Goal: Transaction & Acquisition: Purchase product/service

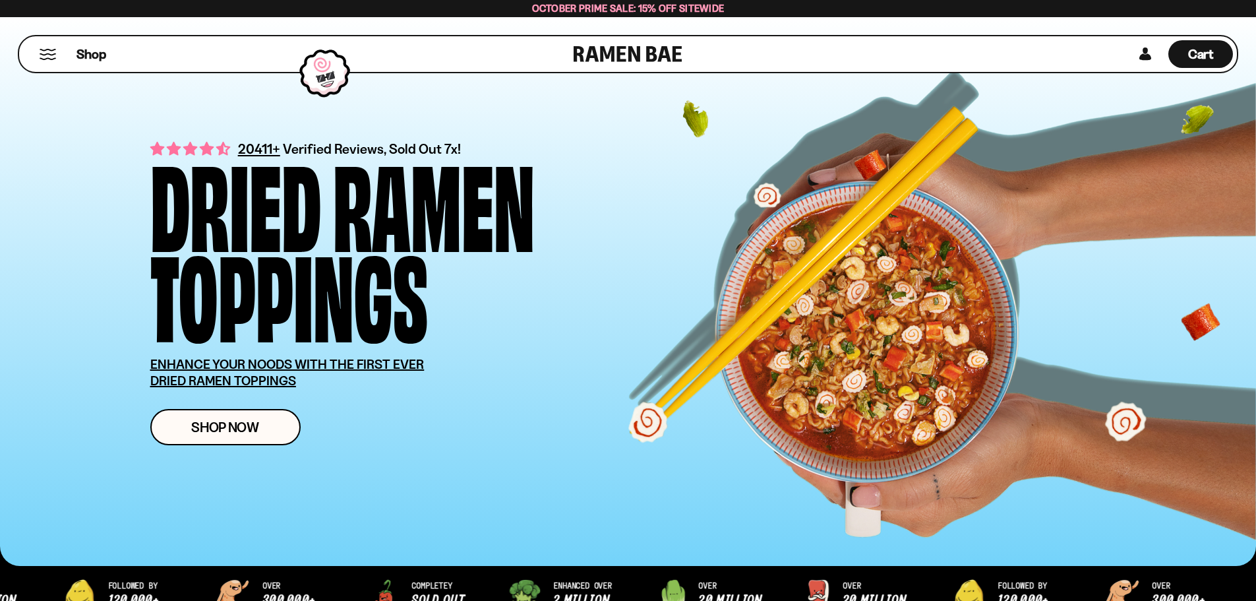
click at [45, 54] on button "Mobile Menu Trigger" at bounding box center [48, 54] width 18 height 11
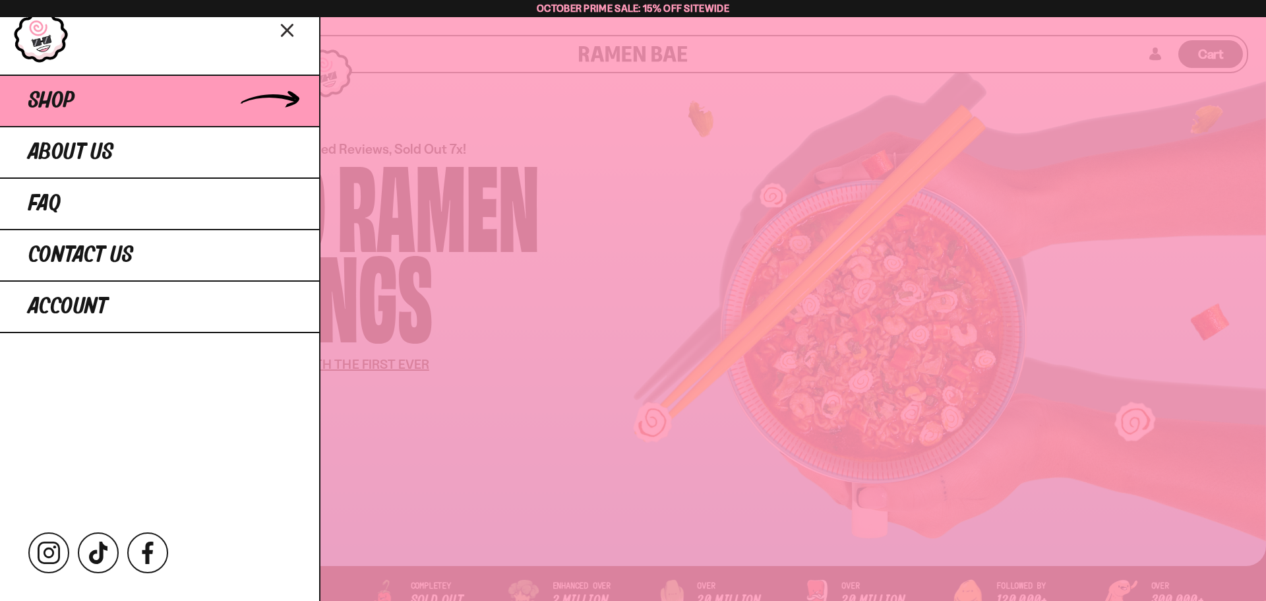
click at [63, 94] on span "Shop" at bounding box center [51, 101] width 46 height 24
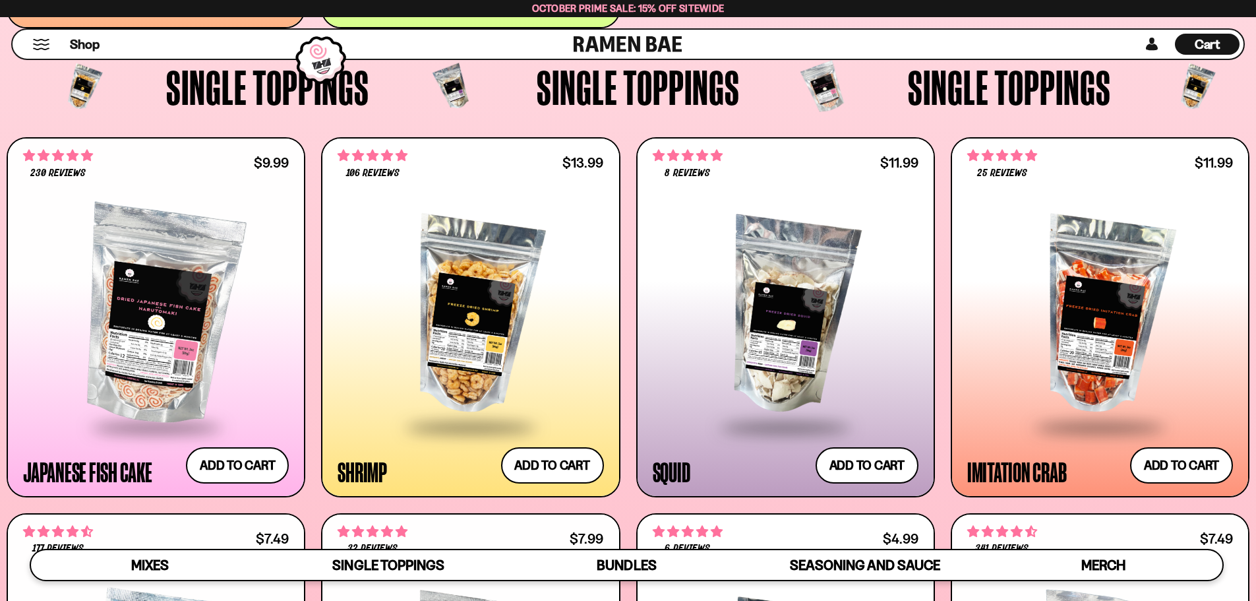
scroll to position [1442, 0]
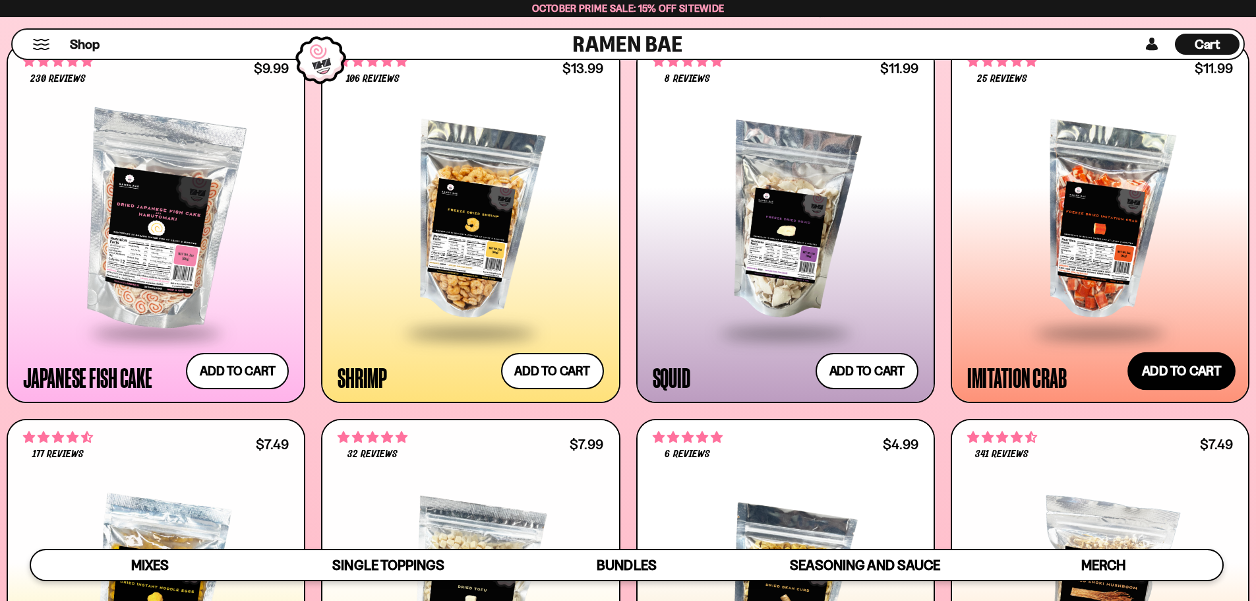
click at [1199, 384] on button "Add to cart Add ― Regular price $11.99 Regular price Sale price $11.99 Unit pri…" at bounding box center [1181, 370] width 108 height 38
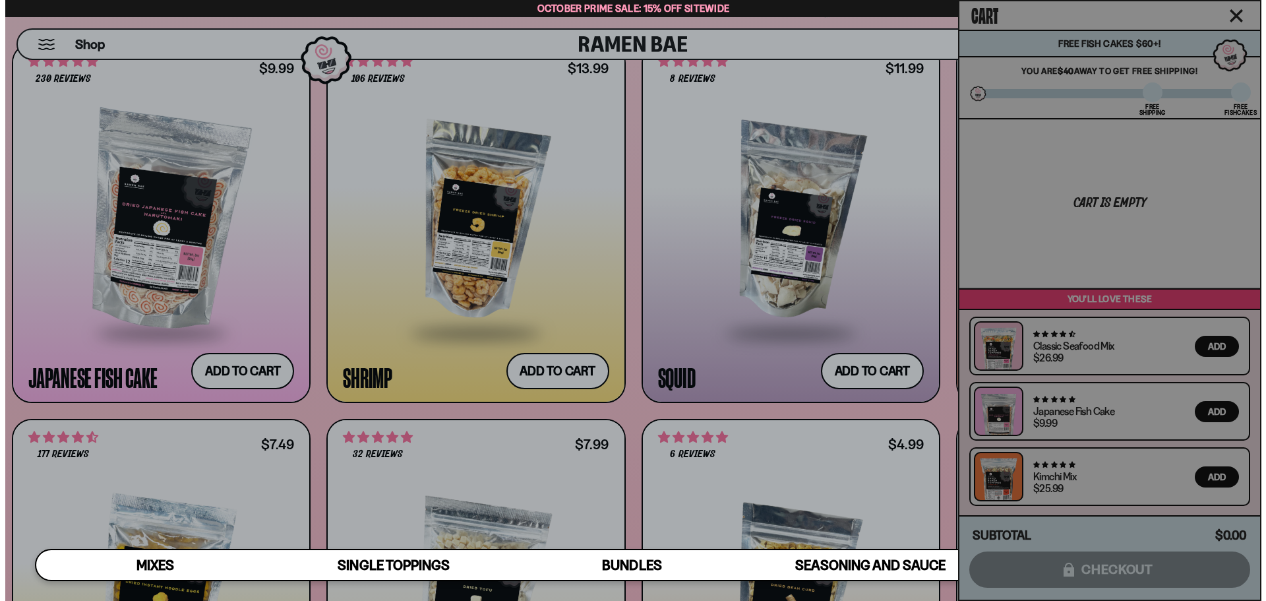
scroll to position [1450, 0]
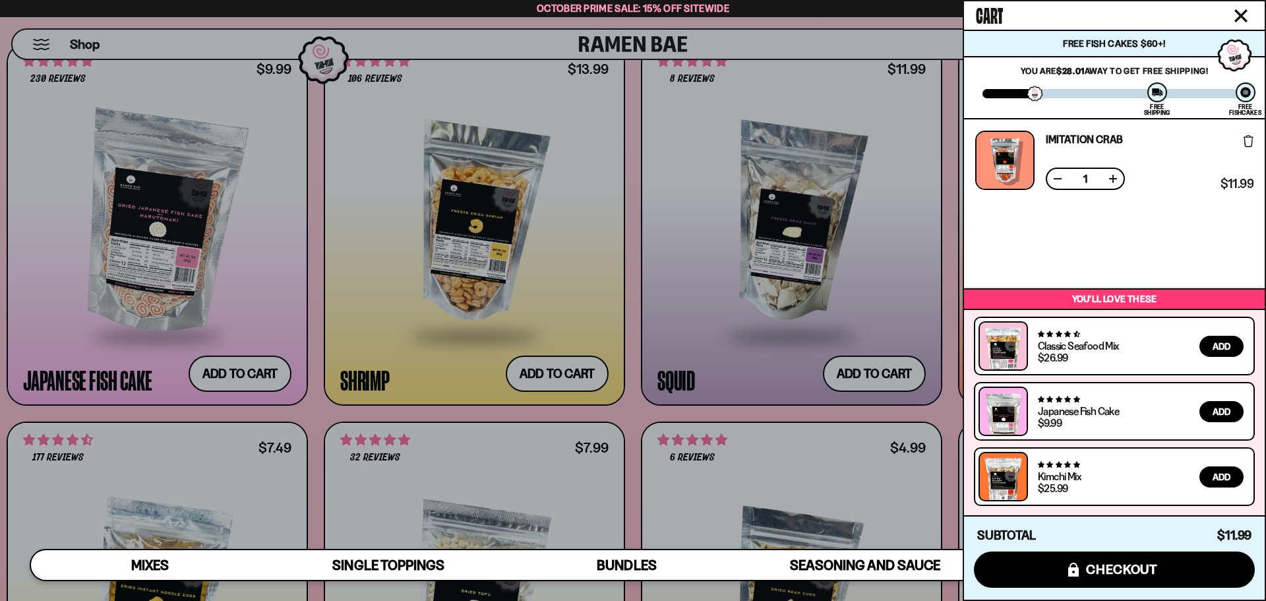
click at [1242, 14] on icon "Close cart" at bounding box center [1241, 16] width 12 height 12
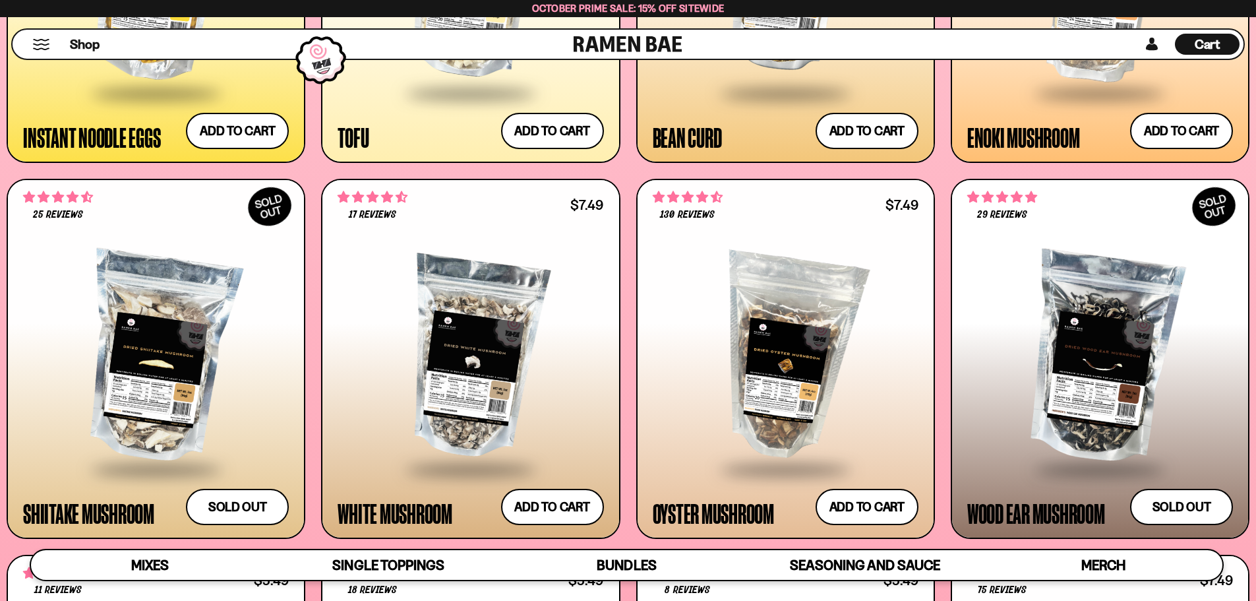
scroll to position [2066, 0]
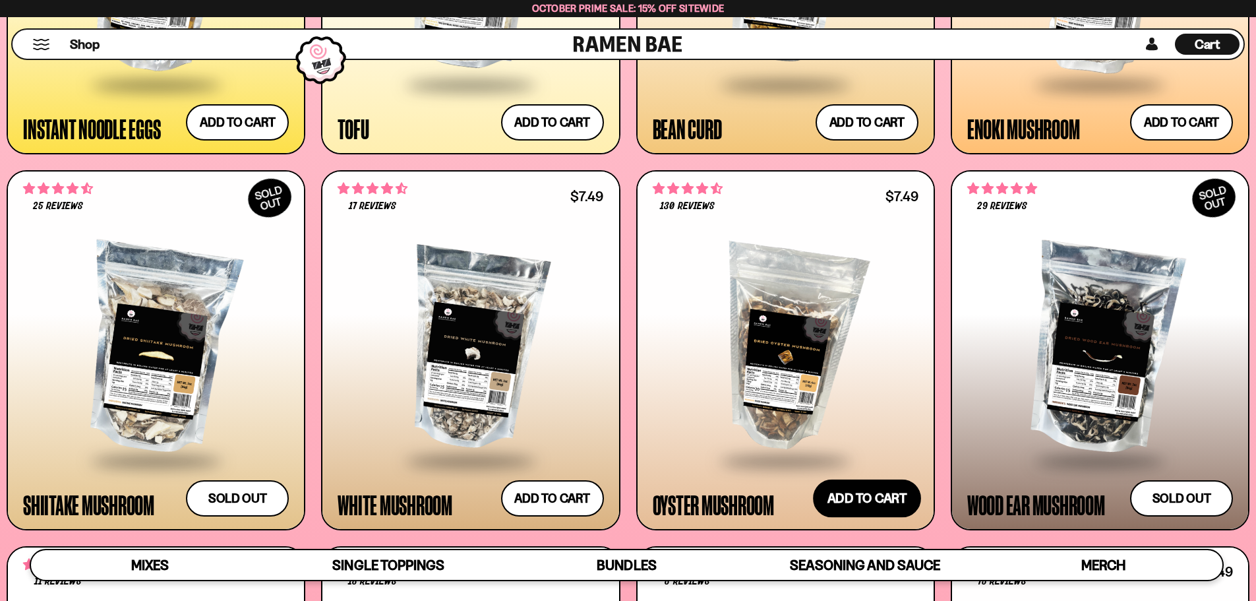
click at [885, 508] on button "Add to cart Add ― Regular price $7.49 Regular price Sale price $7.49 Unit price…" at bounding box center [867, 498] width 108 height 38
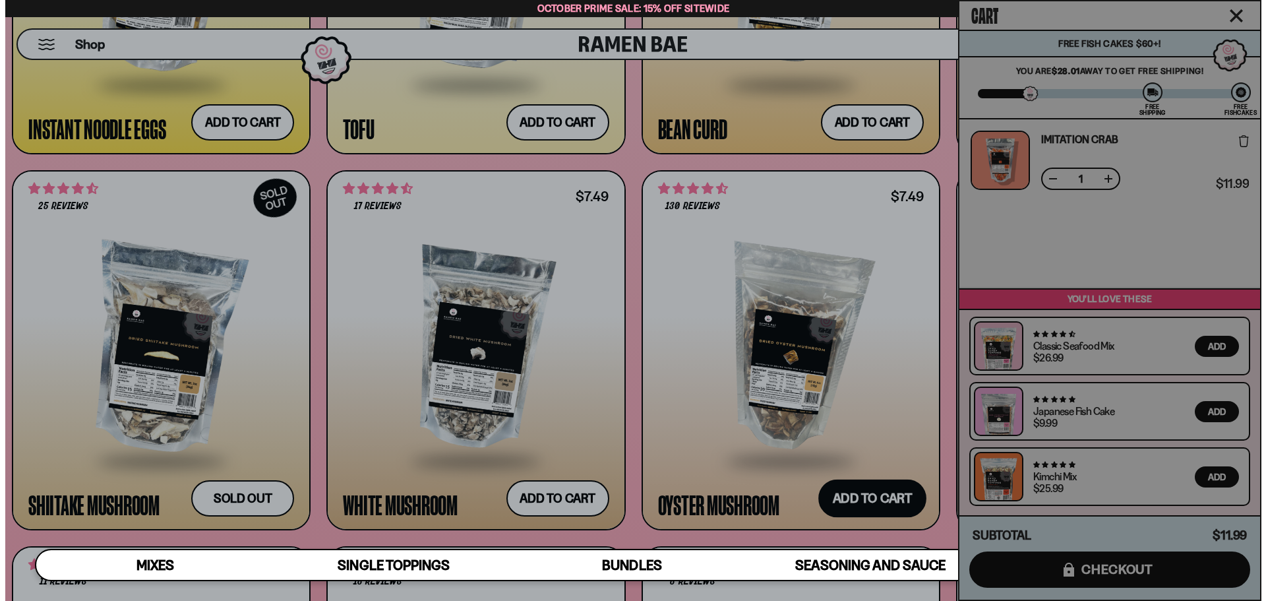
scroll to position [2076, 0]
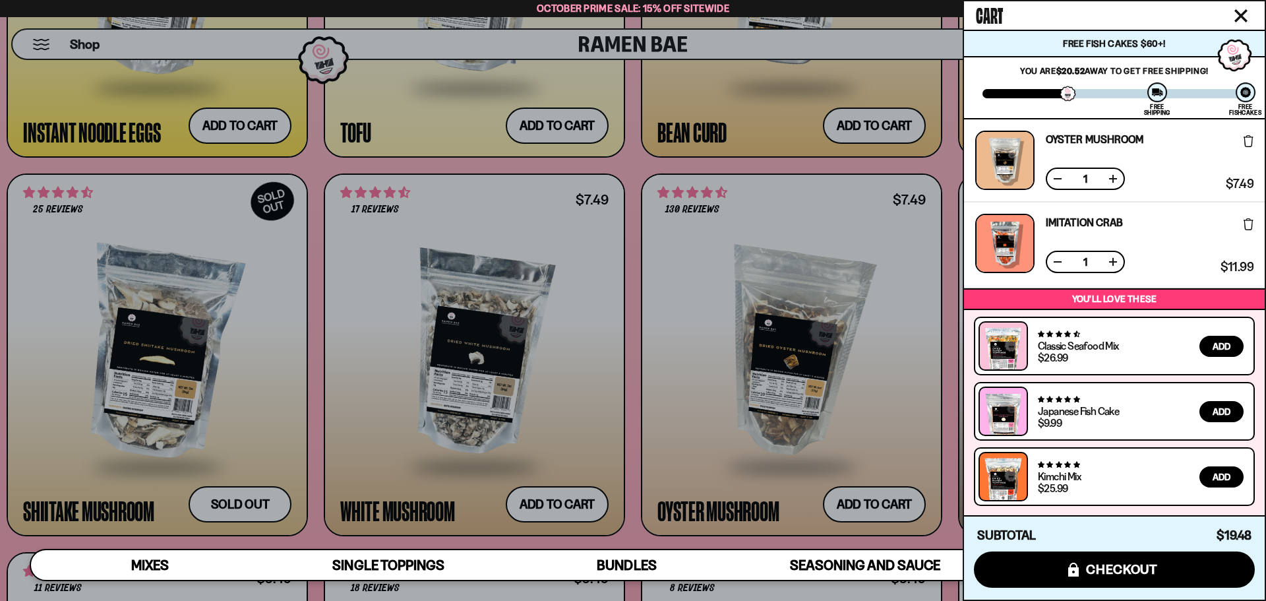
click at [1241, 12] on icon "Close cart" at bounding box center [1240, 15] width 13 height 13
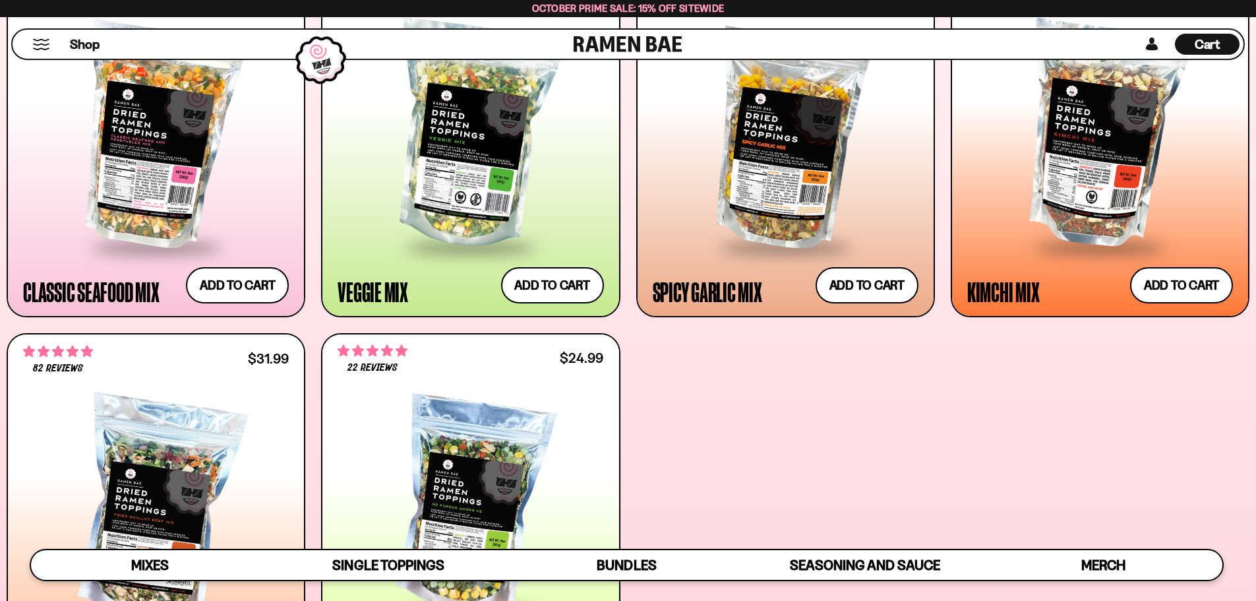
scroll to position [603, 0]
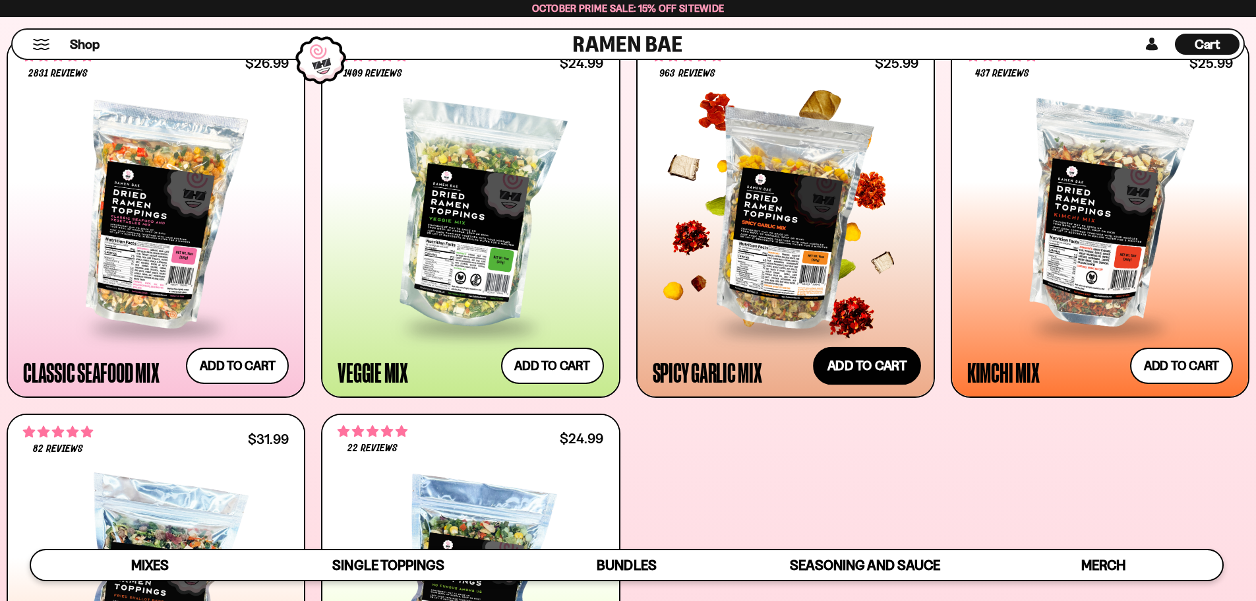
click at [878, 366] on button "Add to cart Add ― Regular price $25.99 Regular price Sale price $25.99 Unit pri…" at bounding box center [867, 365] width 108 height 38
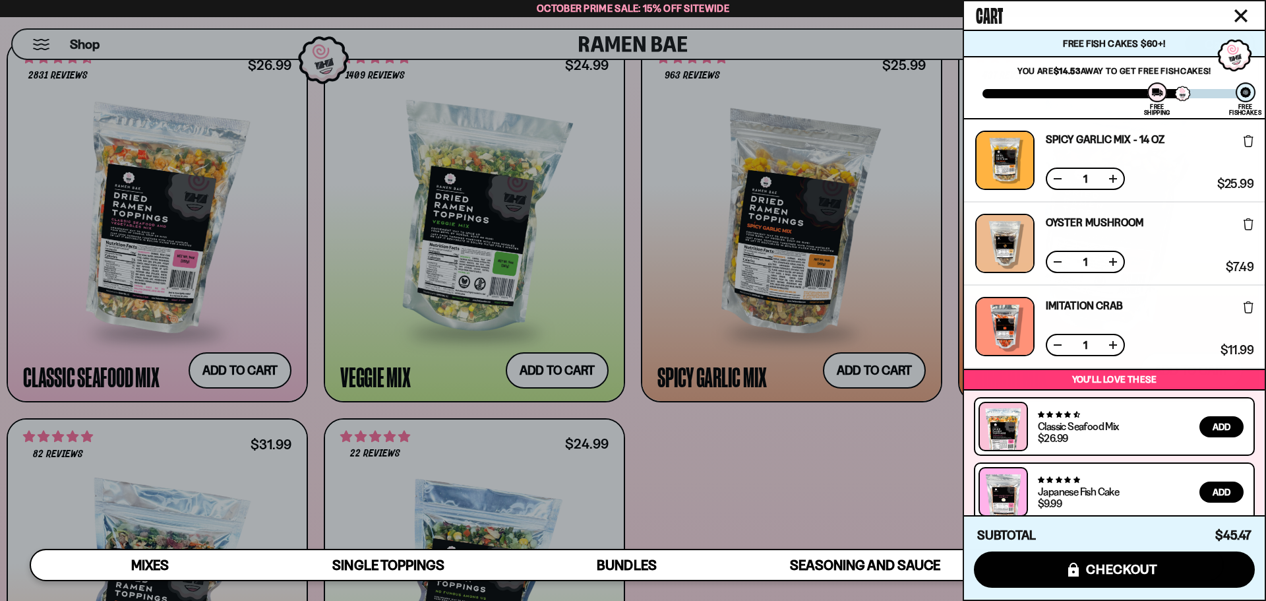
click at [762, 469] on div at bounding box center [633, 300] width 1266 height 601
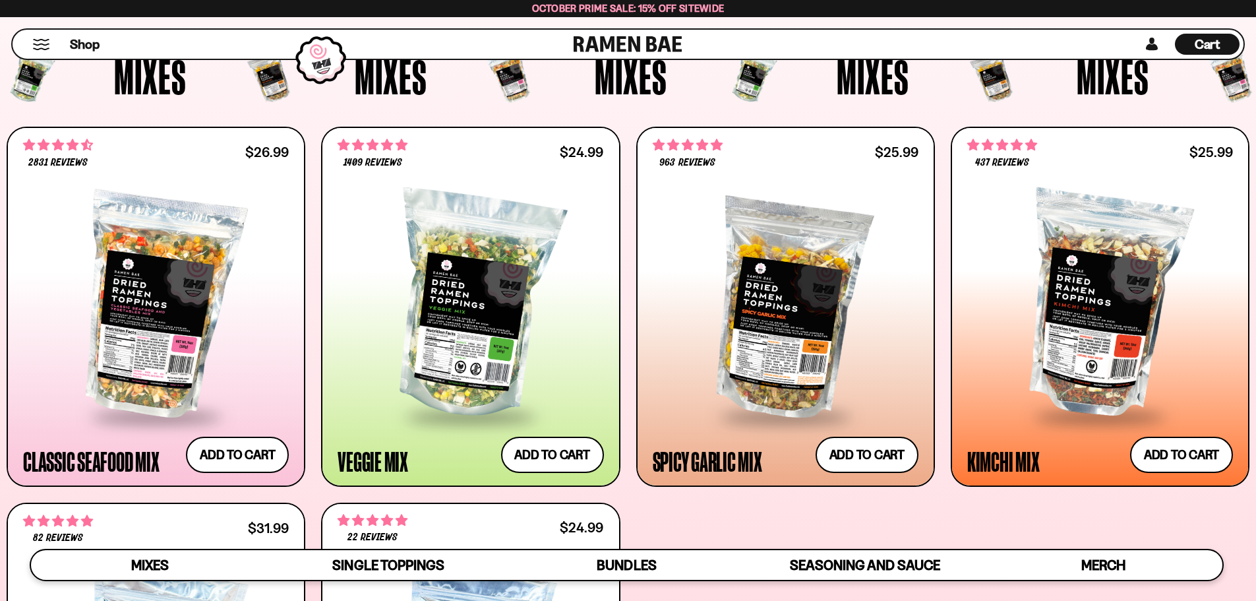
scroll to position [0, 0]
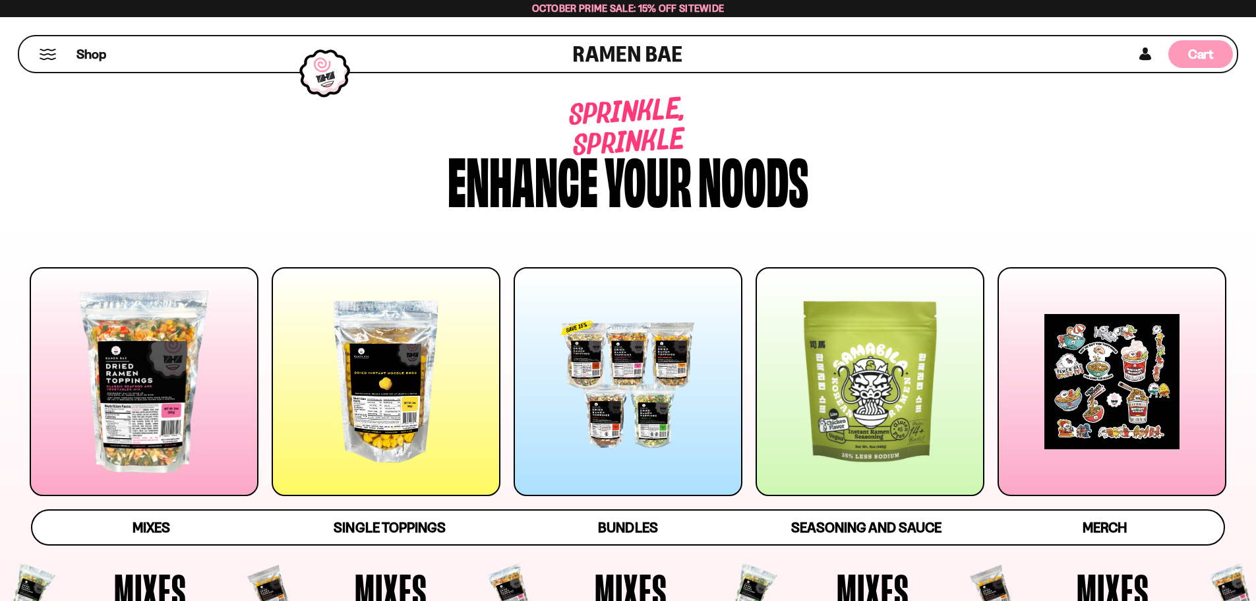
click at [1214, 55] on div "Cart D0381C2F-513E-4F90-8A41-6F0A75DCBAAA" at bounding box center [1200, 54] width 65 height 28
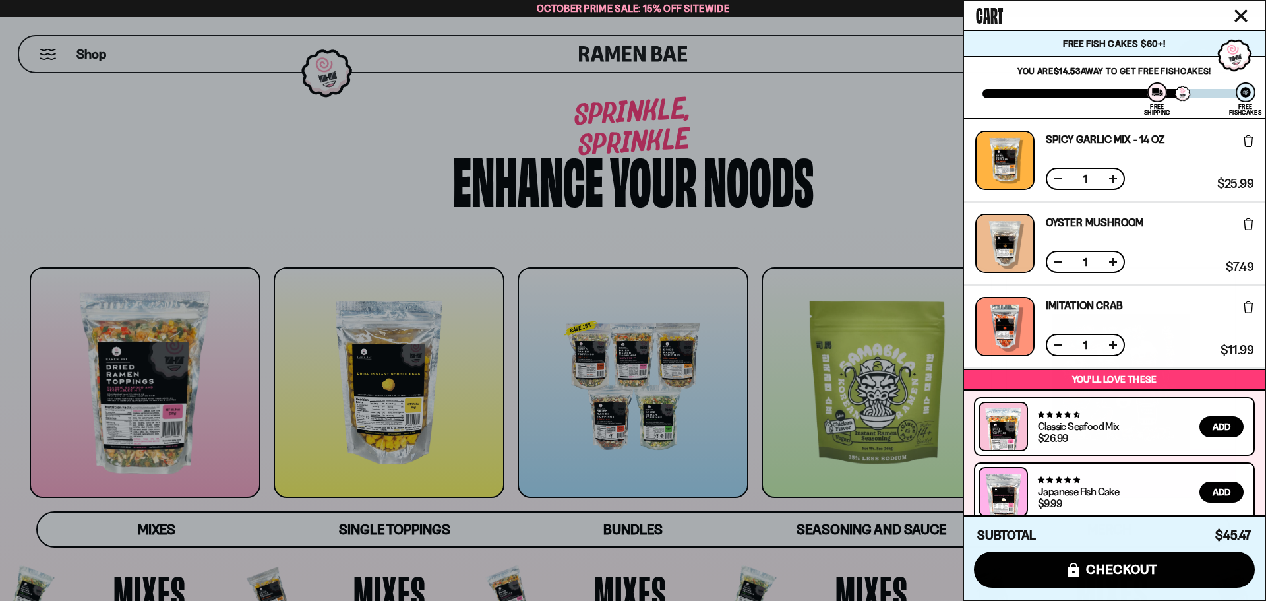
click at [789, 42] on div at bounding box center [633, 300] width 1266 height 601
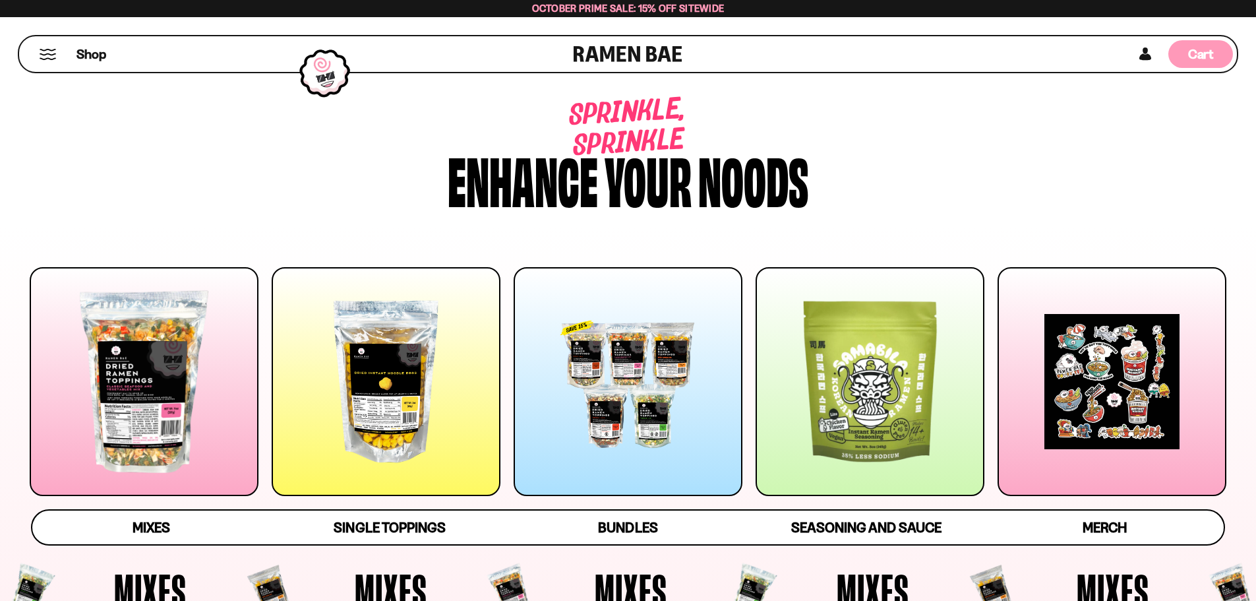
click at [1206, 55] on span "Cart" at bounding box center [1201, 54] width 26 height 16
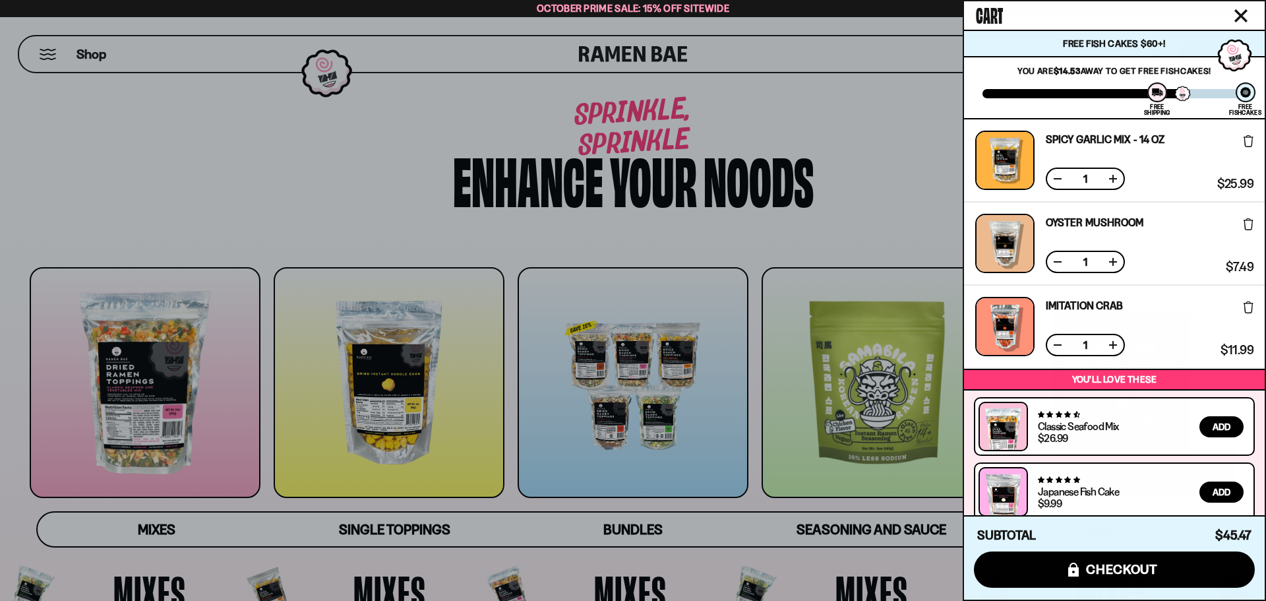
click at [628, 51] on div at bounding box center [633, 300] width 1266 height 601
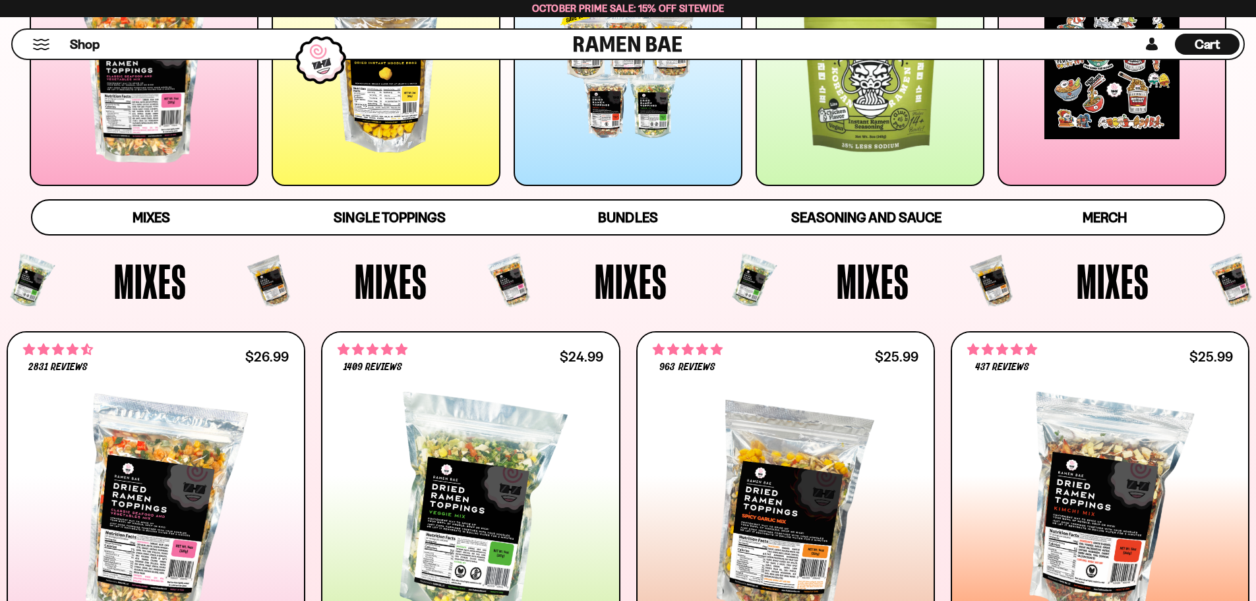
scroll to position [323, 0]
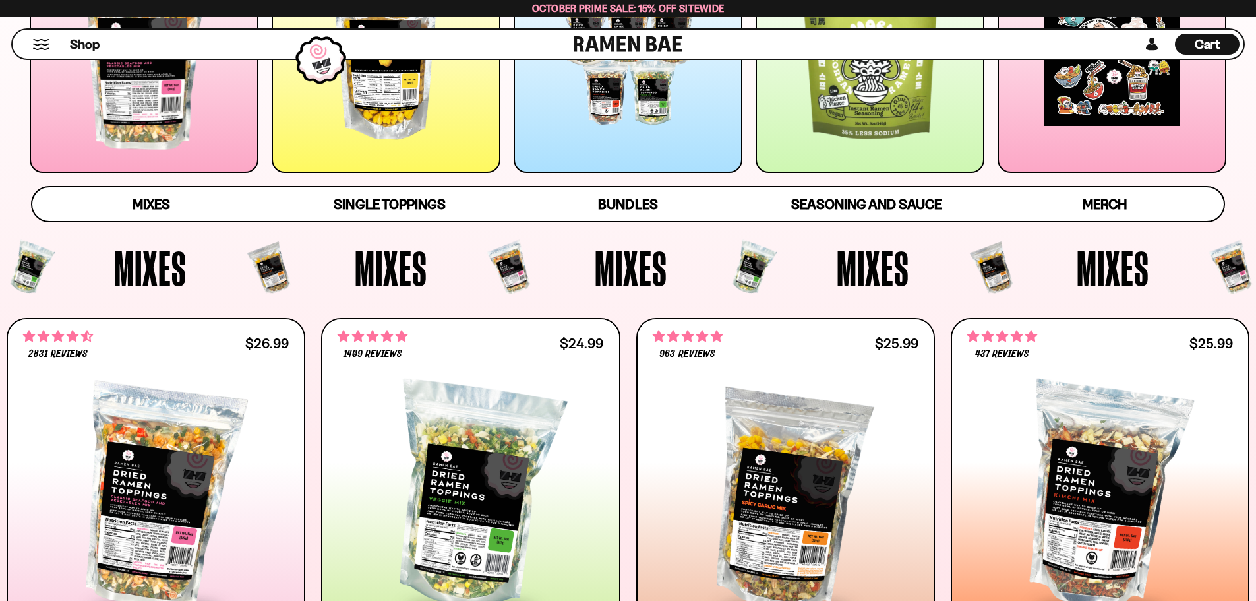
click at [417, 102] on div at bounding box center [386, 58] width 229 height 229
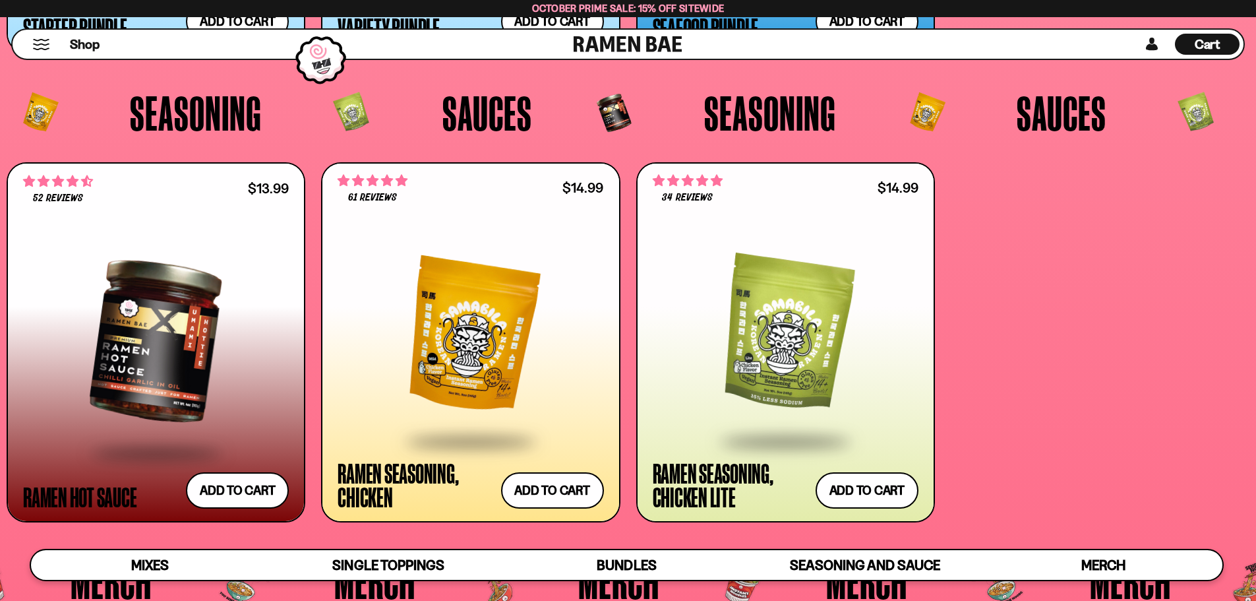
scroll to position [3768, 0]
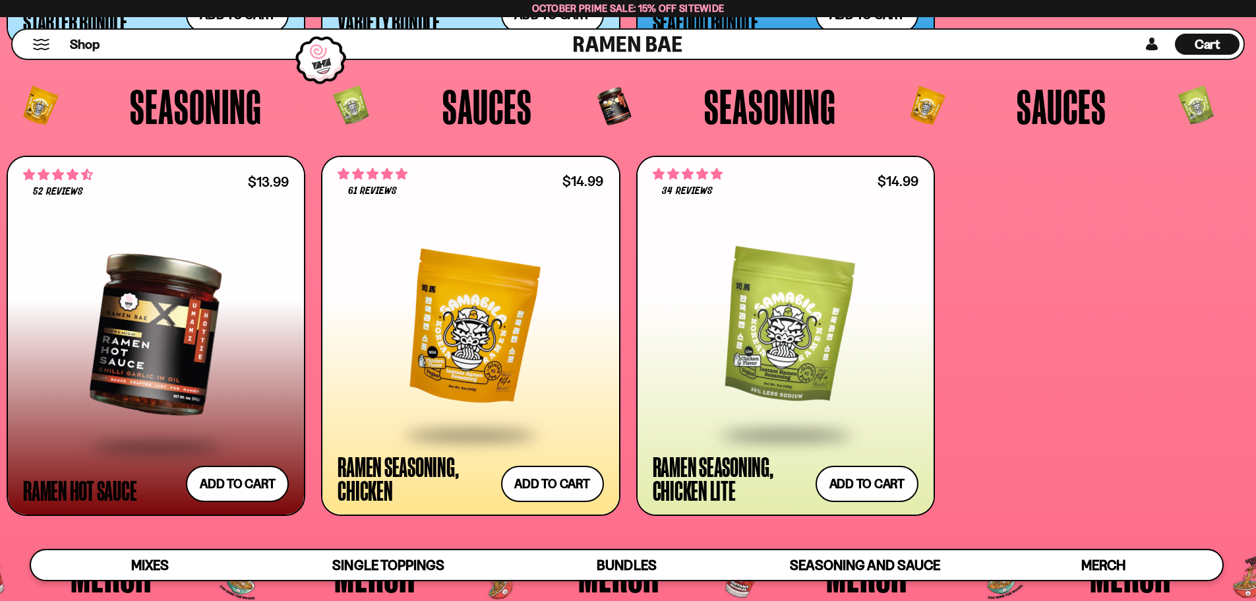
click at [690, 9] on span "October Prime Sale: 15% off Sitewide" at bounding box center [628, 8] width 193 height 13
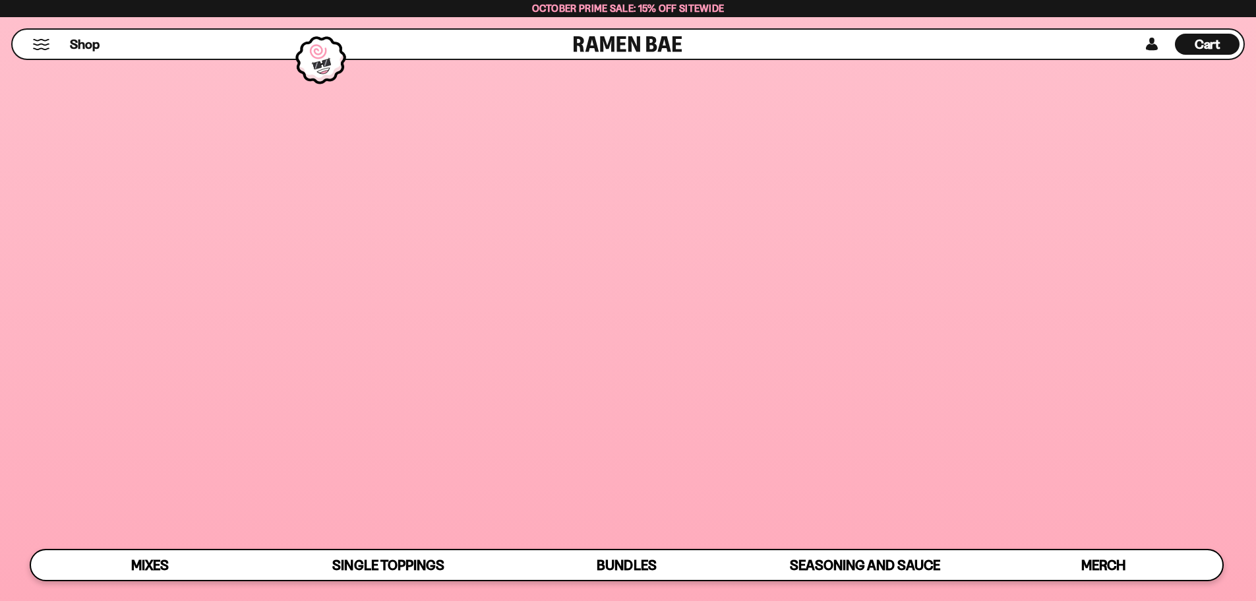
scroll to position [0, 0]
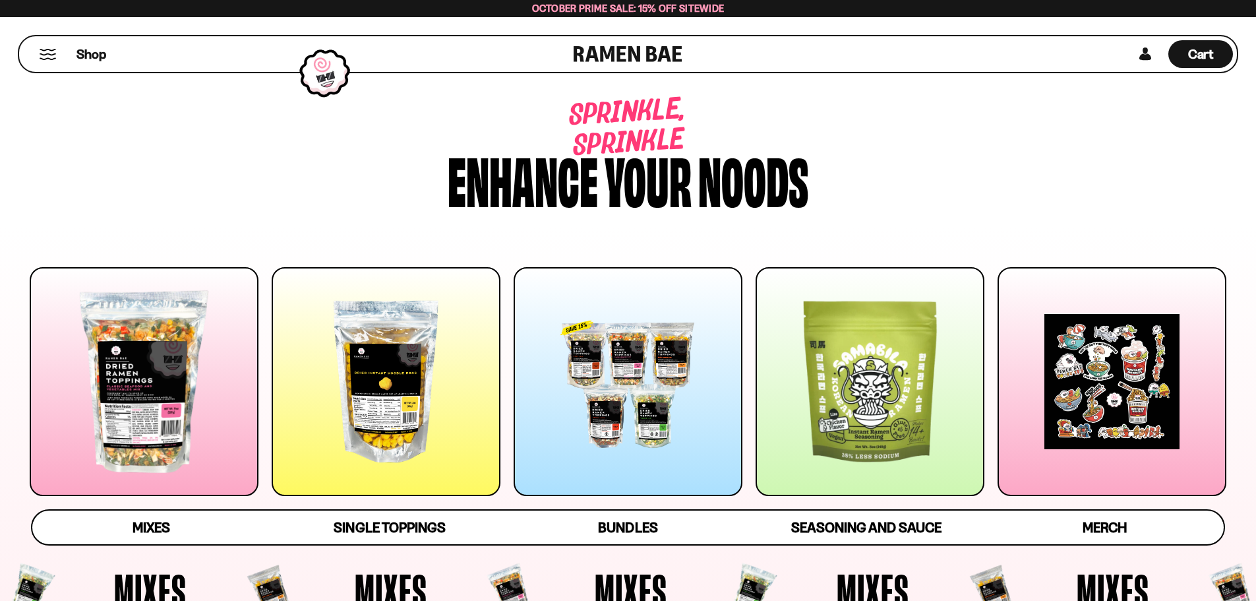
click at [611, 49] on link at bounding box center [628, 54] width 109 height 36
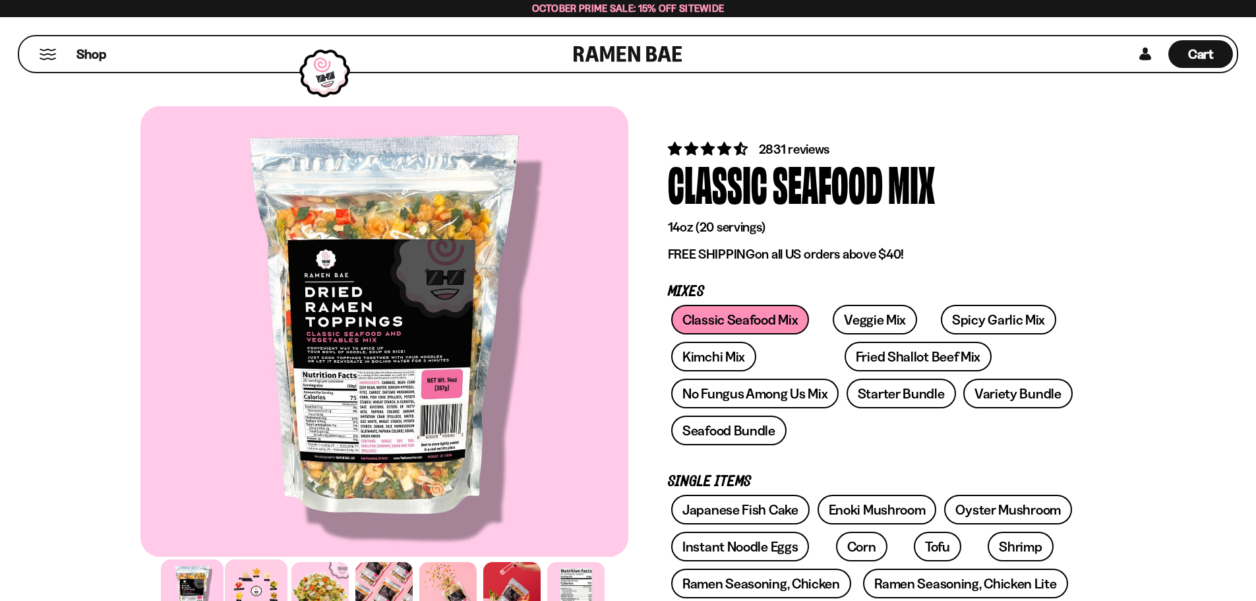
click at [276, 582] on div at bounding box center [256, 590] width 63 height 63
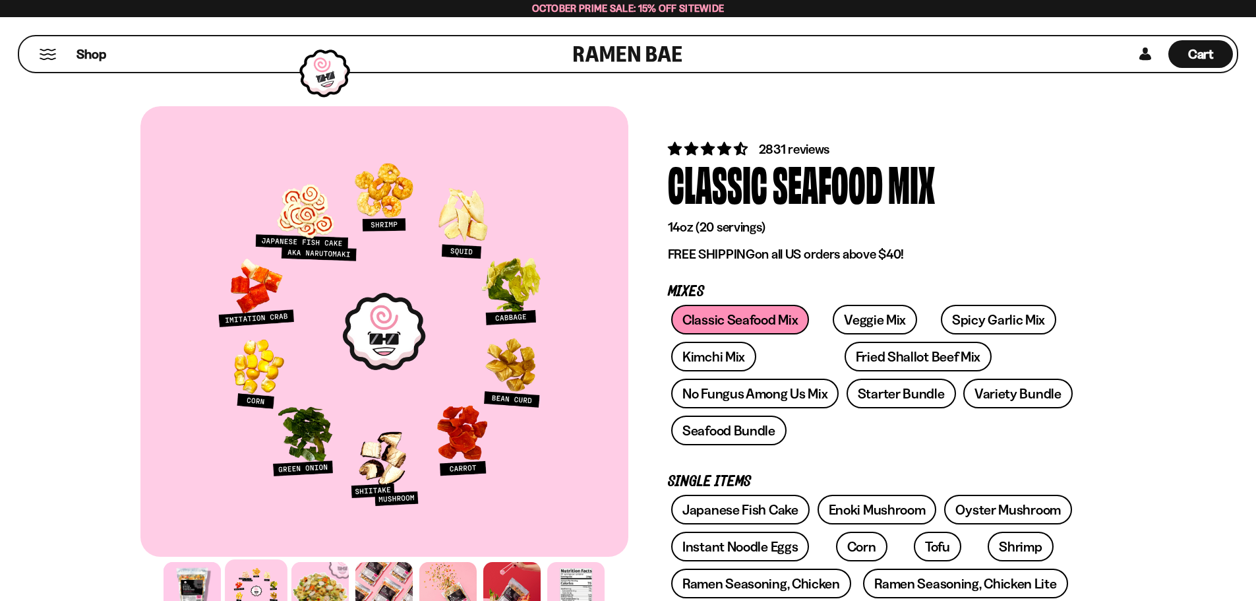
click at [801, 158] on div "Seafood" at bounding box center [828, 182] width 110 height 49
click at [802, 148] on span "2831 reviews" at bounding box center [794, 149] width 71 height 16
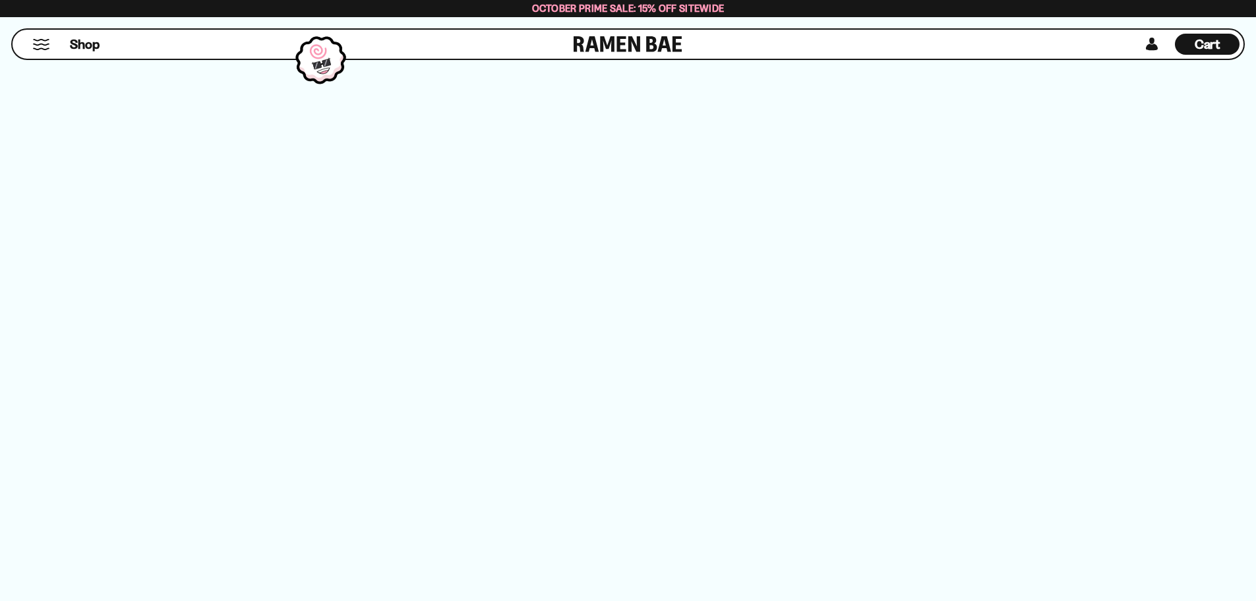
scroll to position [4670, 0]
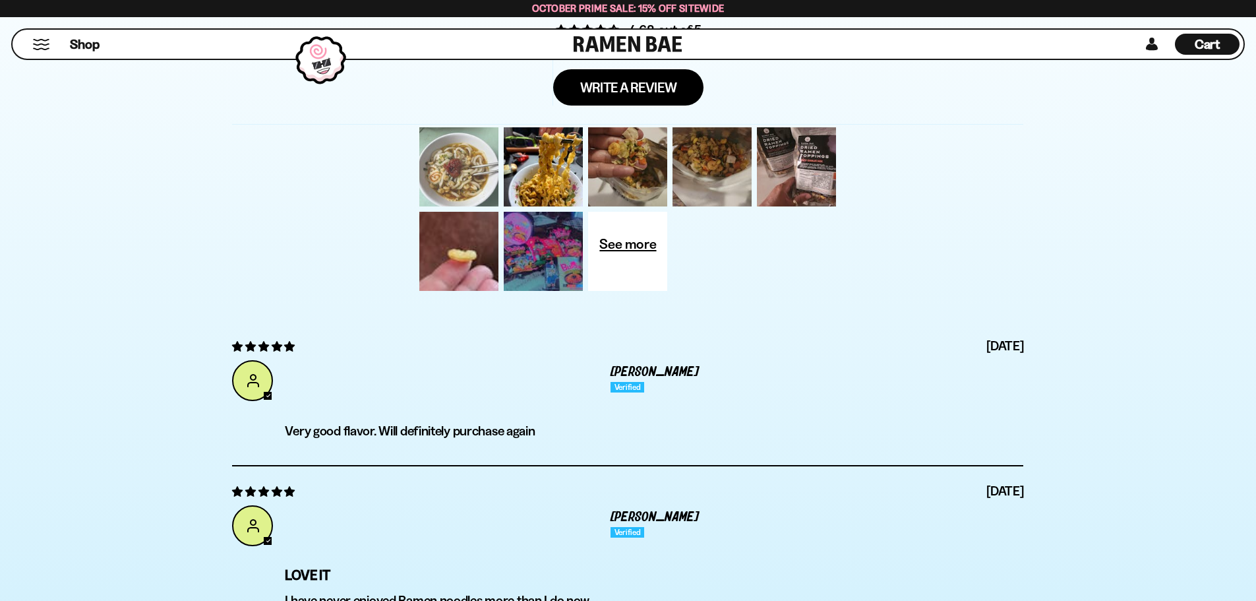
click at [477, 178] on div at bounding box center [459, 167] width 84 height 84
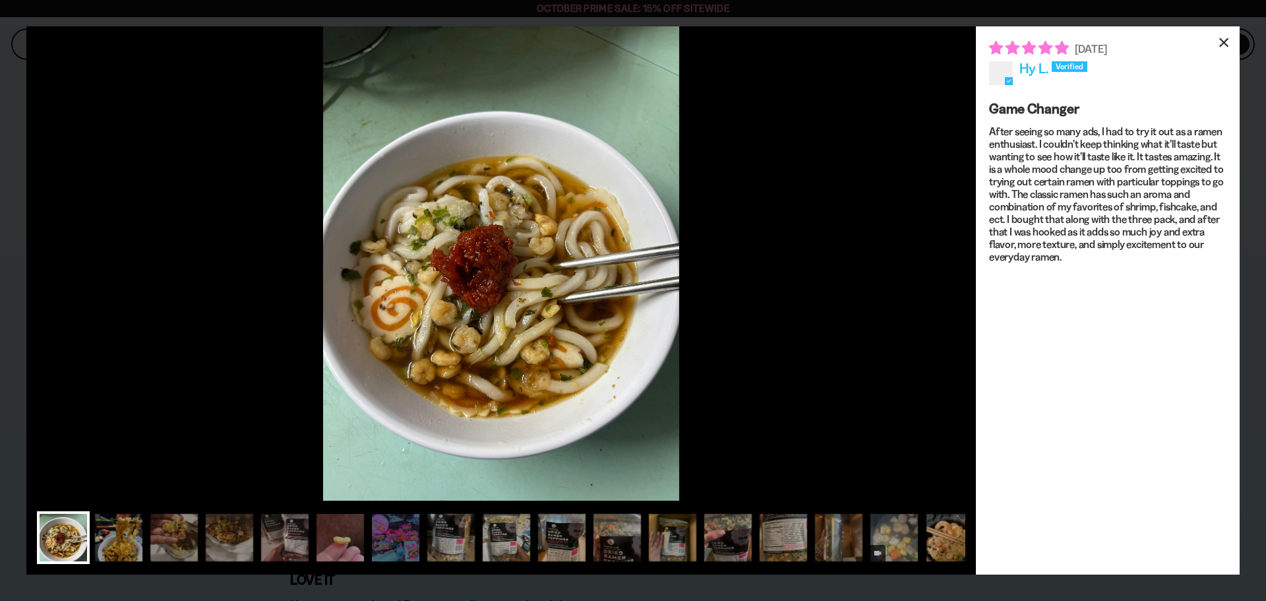
click at [1223, 34] on div "×" at bounding box center [1224, 42] width 32 height 32
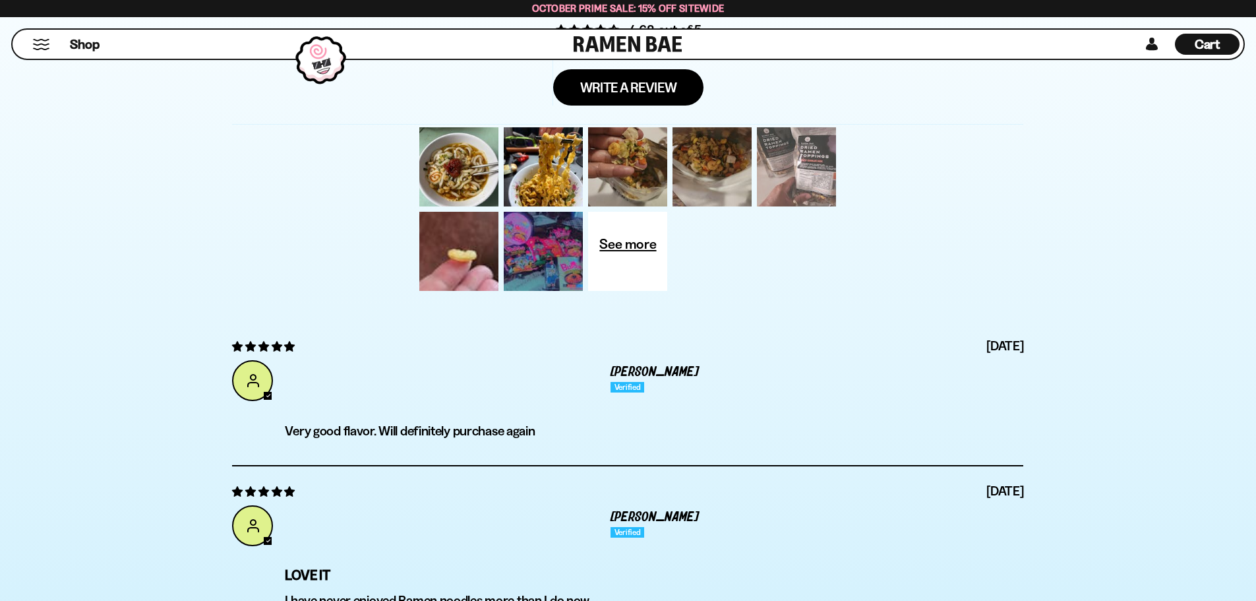
click at [784, 175] on div at bounding box center [796, 167] width 84 height 84
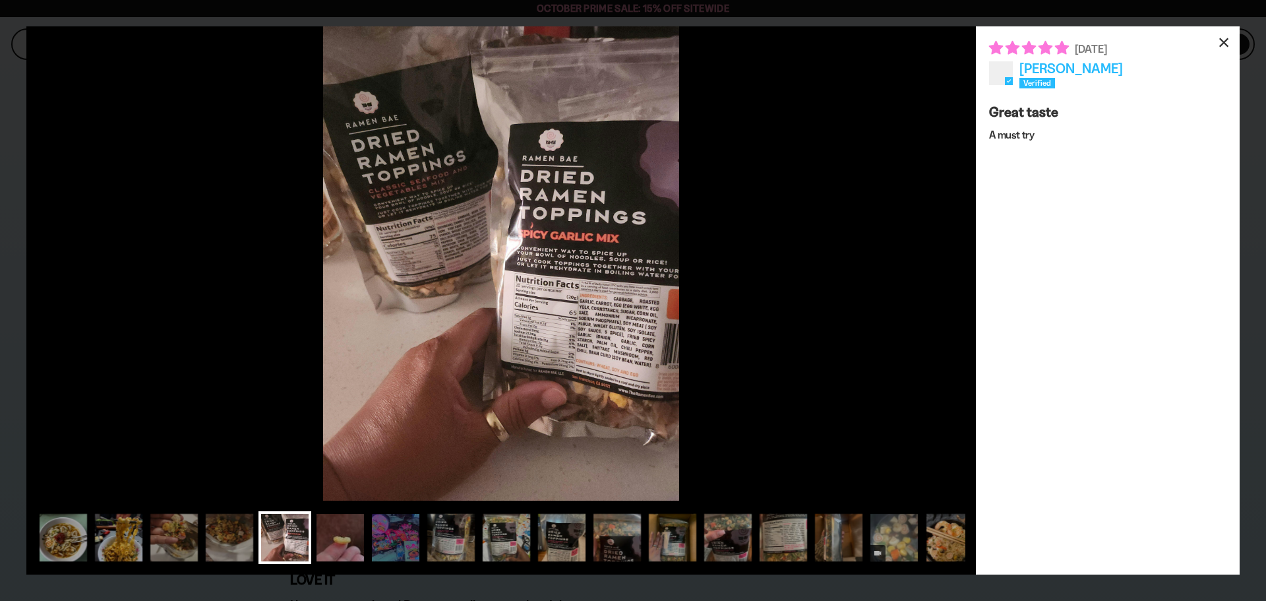
click at [1230, 41] on div "×" at bounding box center [1224, 42] width 32 height 32
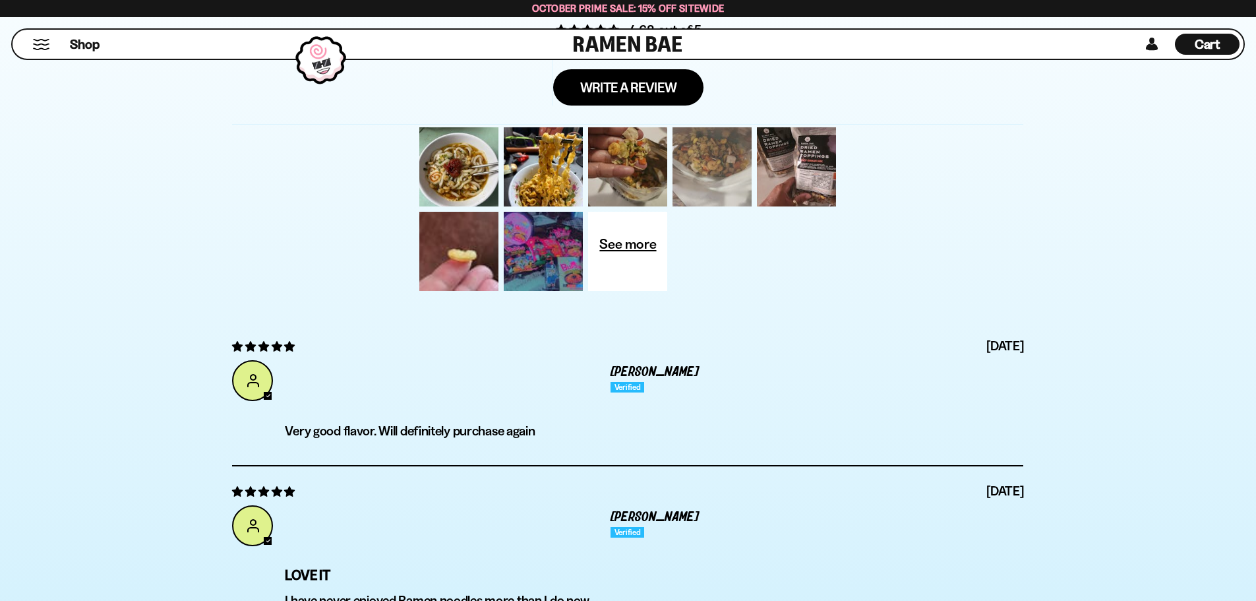
click at [715, 168] on div at bounding box center [712, 167] width 84 height 84
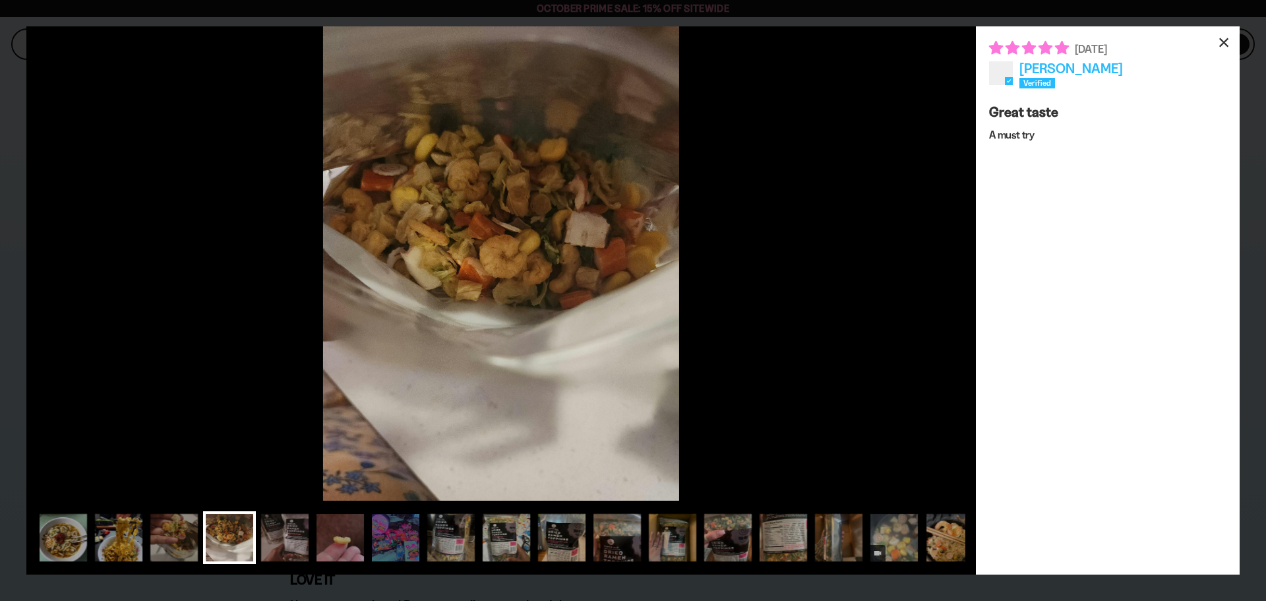
click at [1220, 43] on div "×" at bounding box center [1224, 42] width 32 height 32
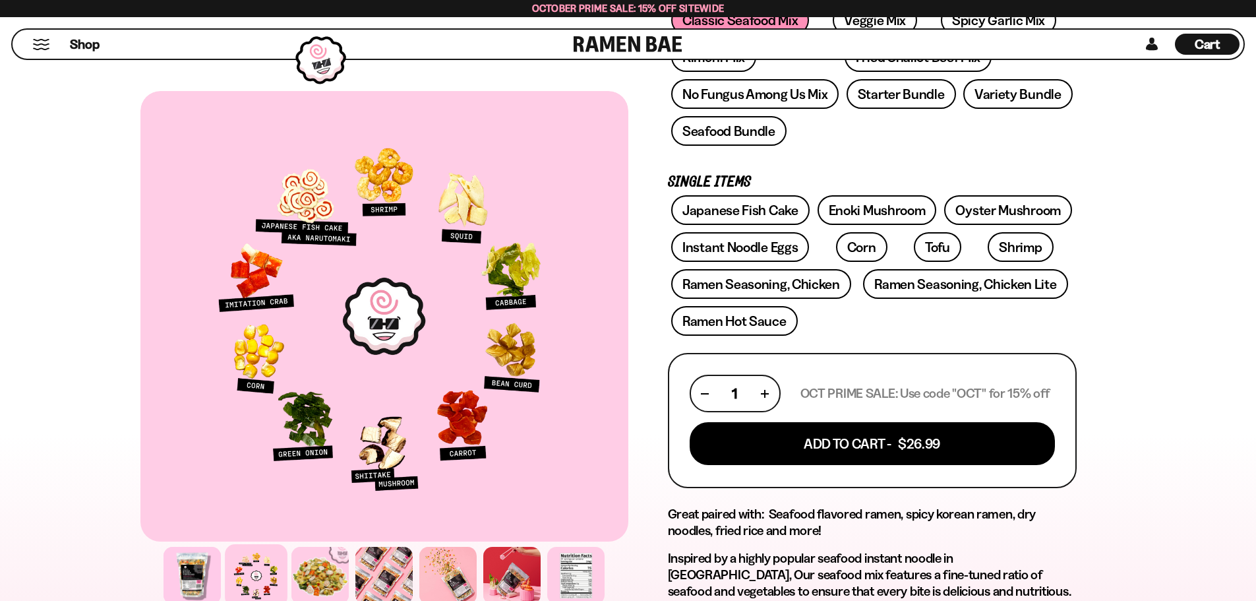
scroll to position [237, 0]
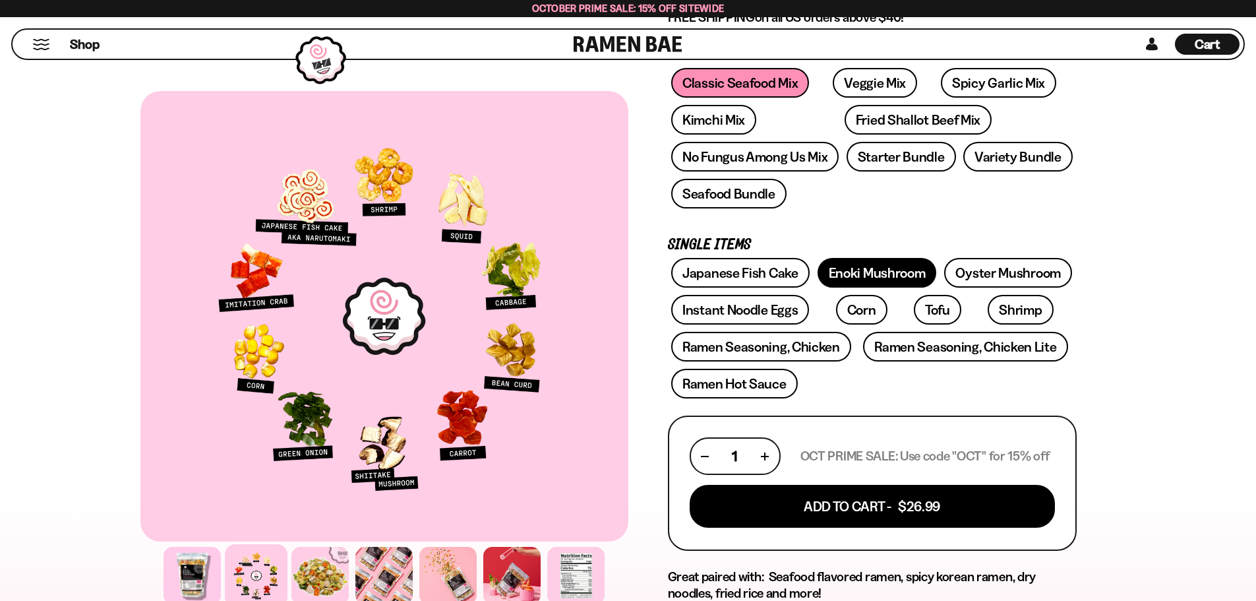
click at [890, 269] on link "Enoki Mushroom" at bounding box center [877, 273] width 119 height 30
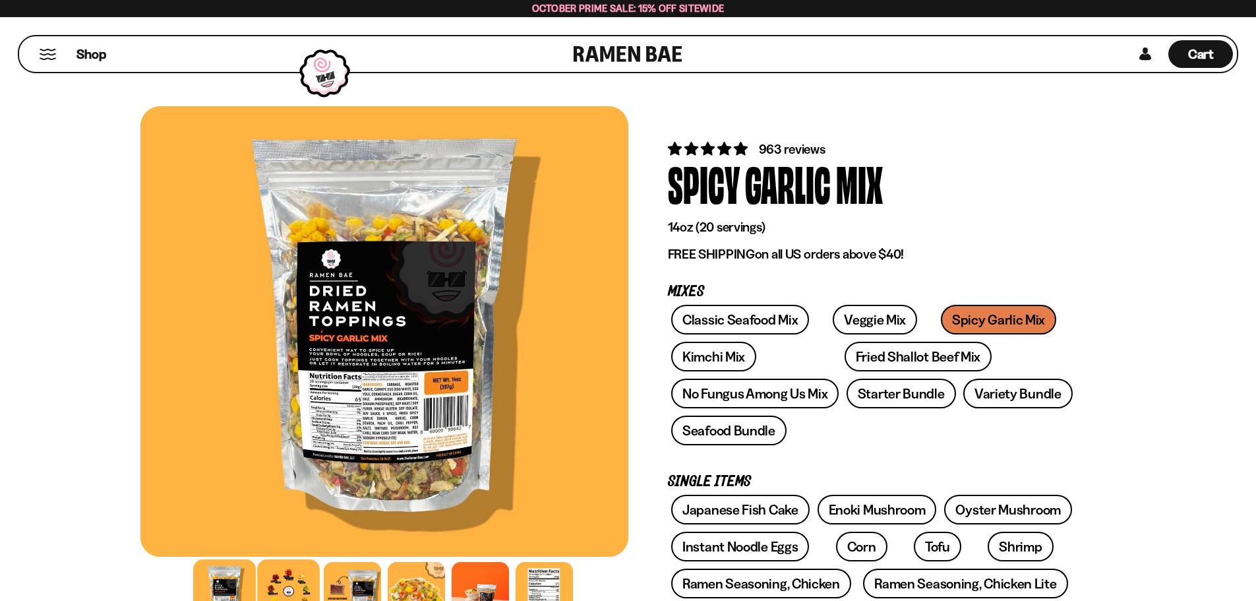
click at [284, 580] on div at bounding box center [288, 590] width 63 height 63
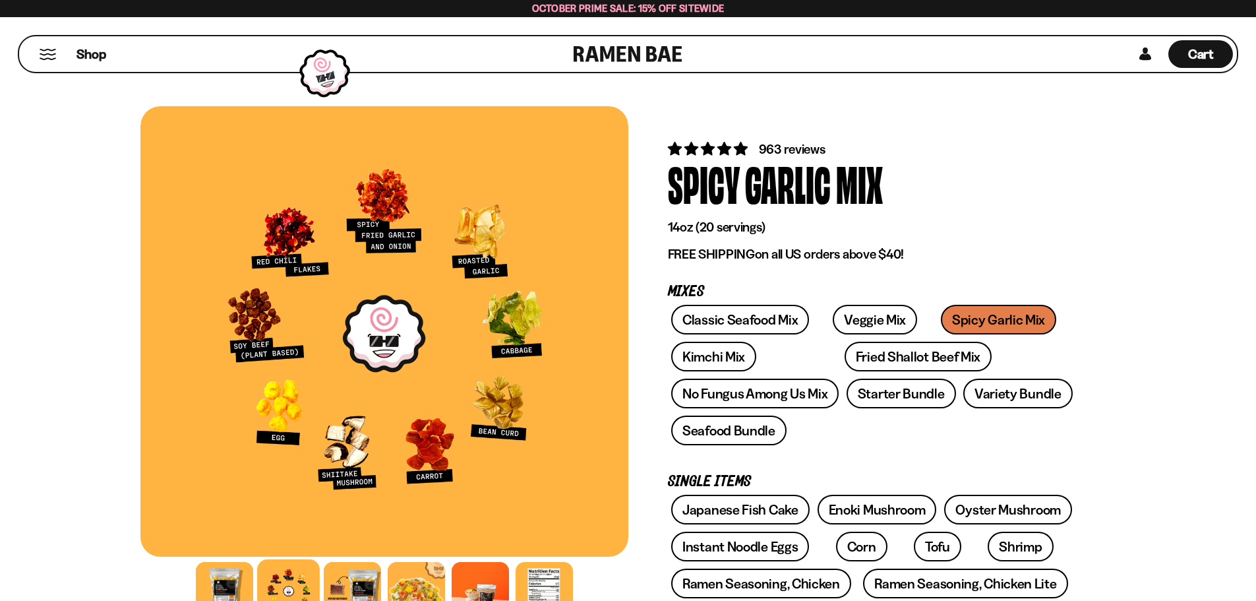
click at [780, 144] on span "963 reviews" at bounding box center [792, 149] width 67 height 16
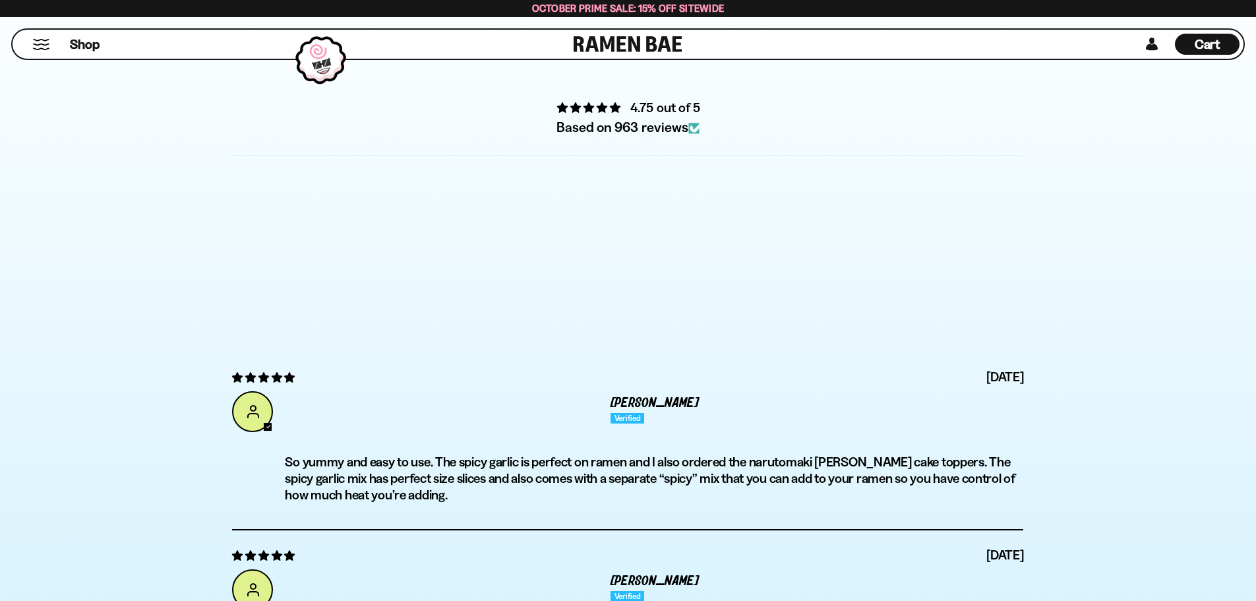
scroll to position [4683, 0]
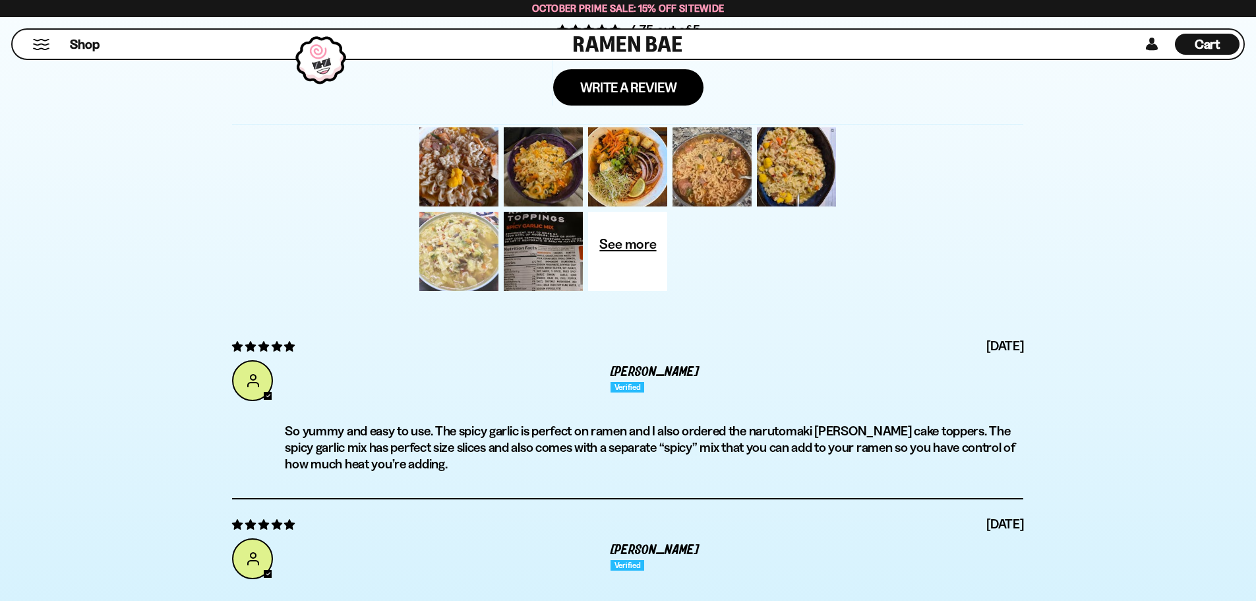
click at [458, 244] on div at bounding box center [459, 251] width 84 height 84
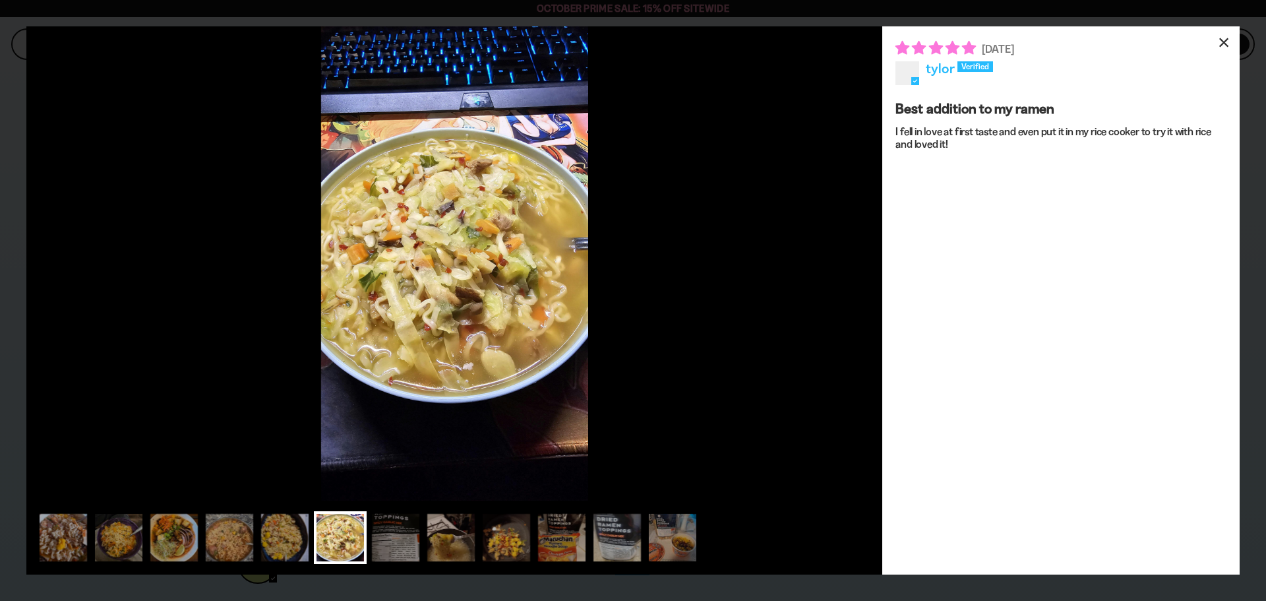
click at [1232, 46] on div "×" at bounding box center [1224, 42] width 32 height 32
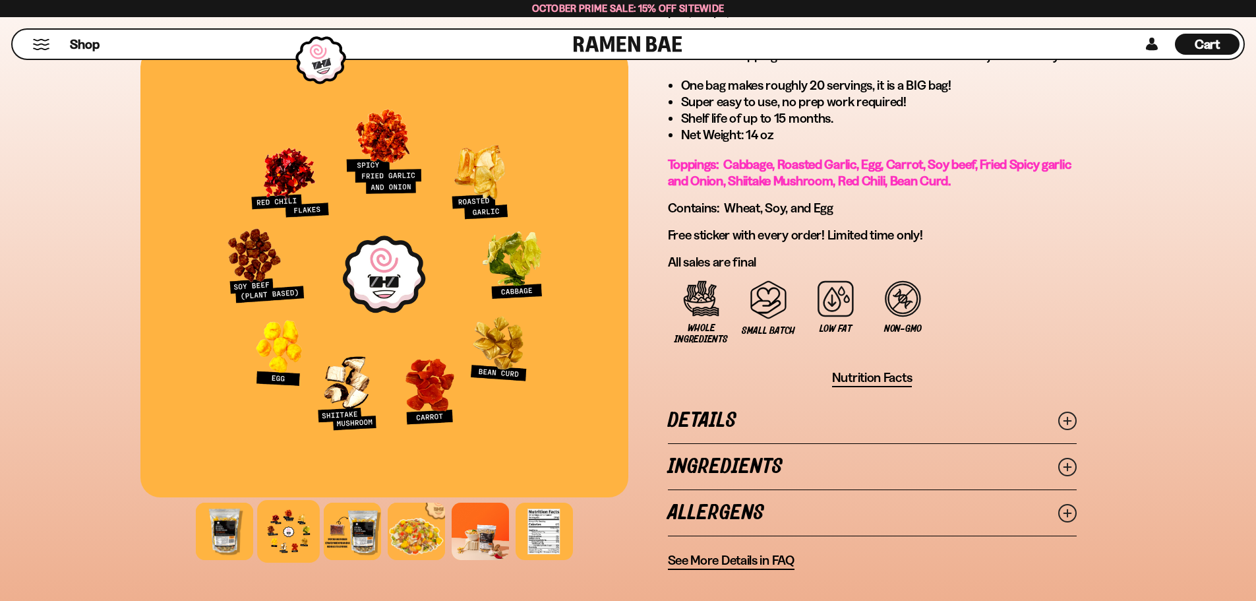
scroll to position [802, 0]
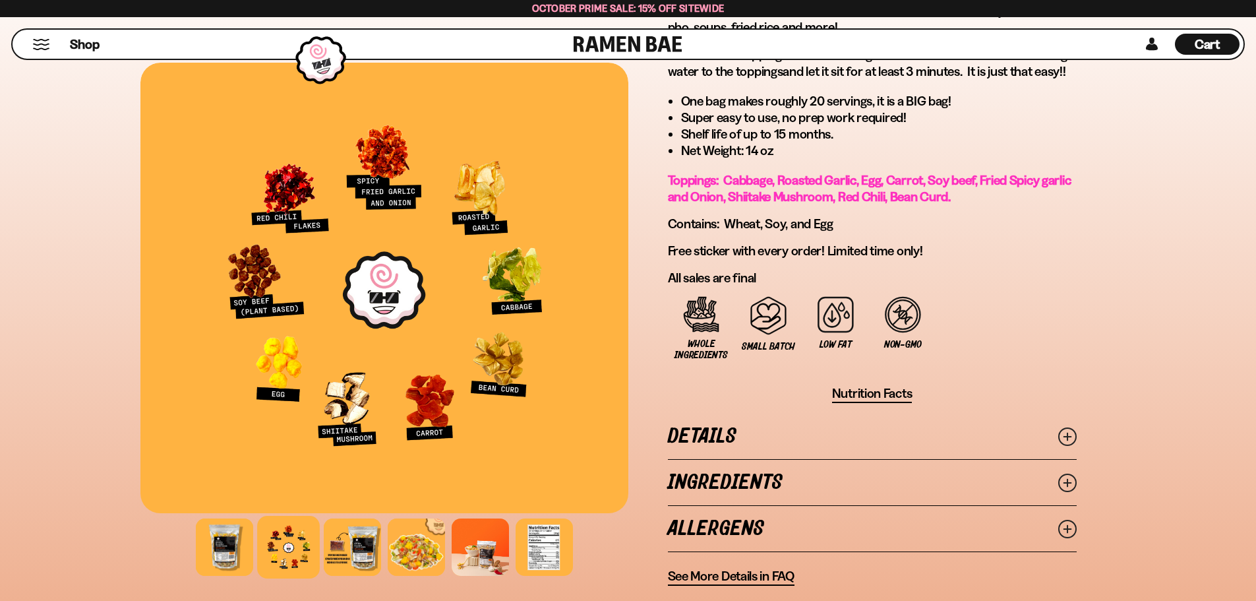
click at [1196, 42] on span "Cart" at bounding box center [1208, 44] width 26 height 16
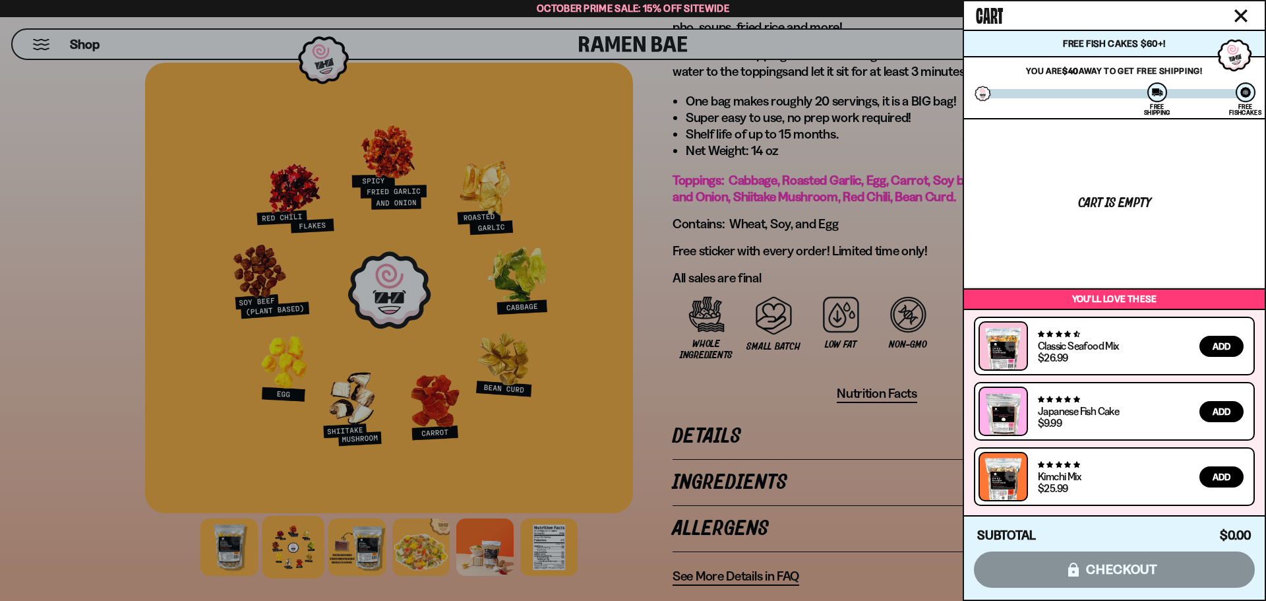
click at [862, 97] on div at bounding box center [633, 300] width 1266 height 601
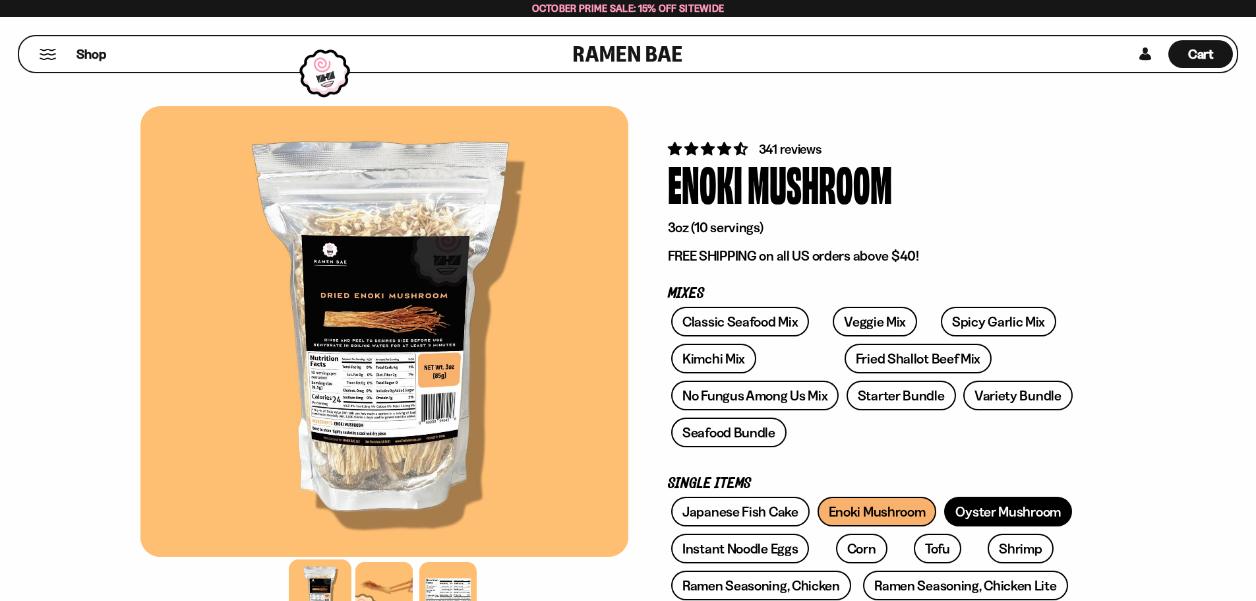
click at [1007, 507] on link "Oyster Mushroom" at bounding box center [1008, 511] width 128 height 30
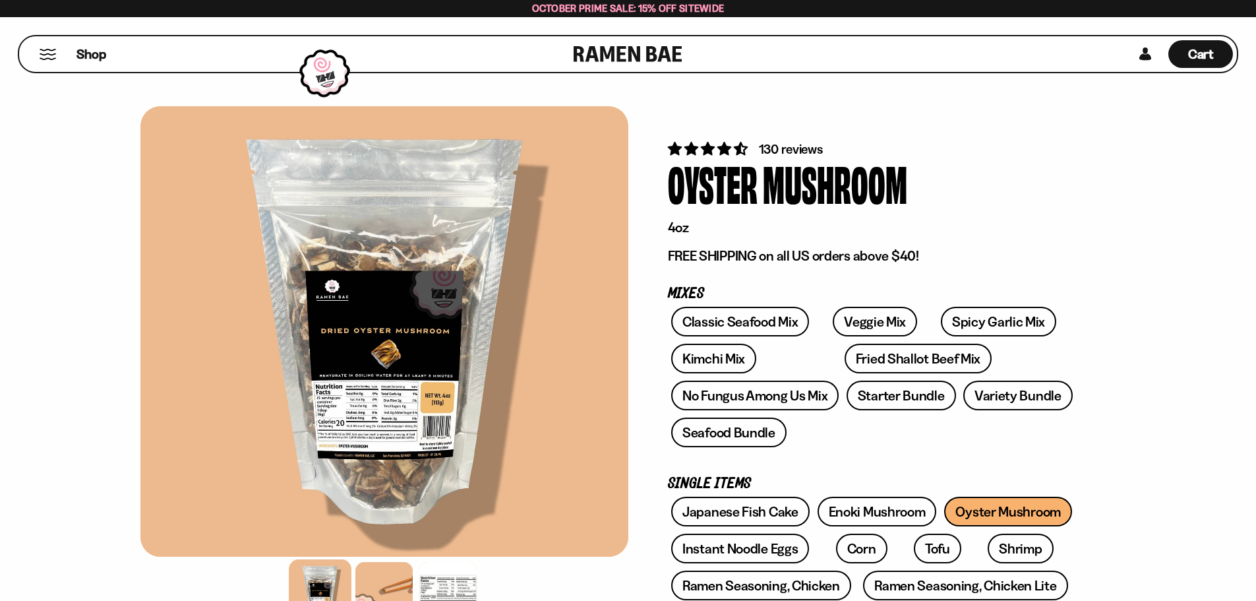
click at [65, 53] on div "Shop" at bounding box center [298, 54] width 551 height 36
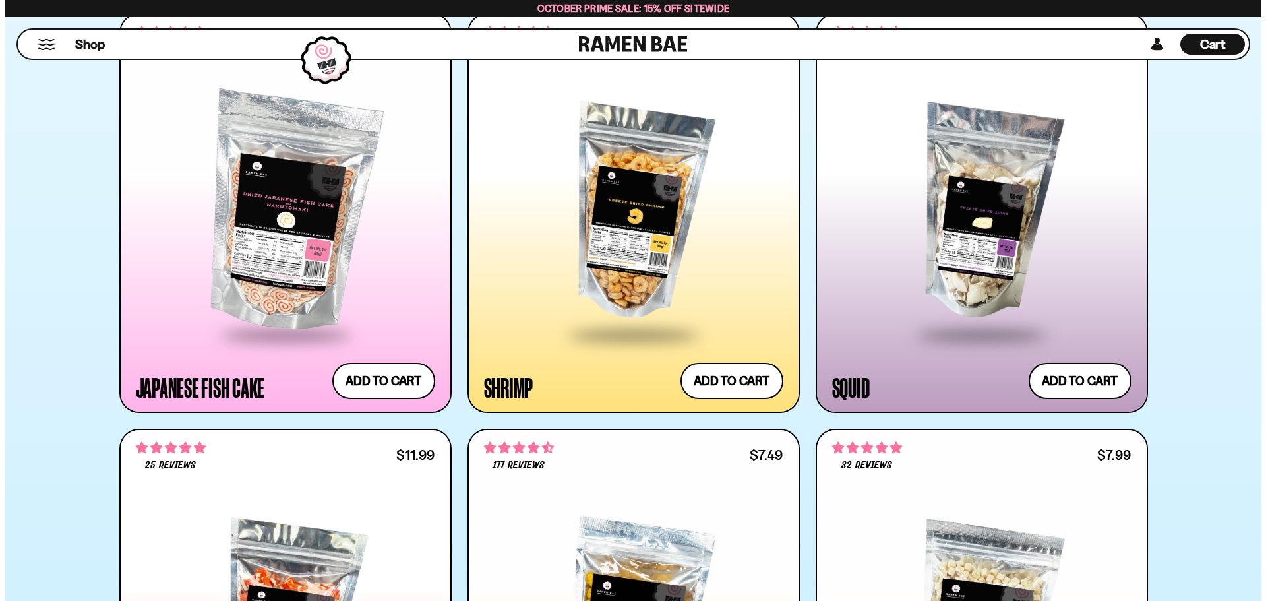
scroll to position [1968, 0]
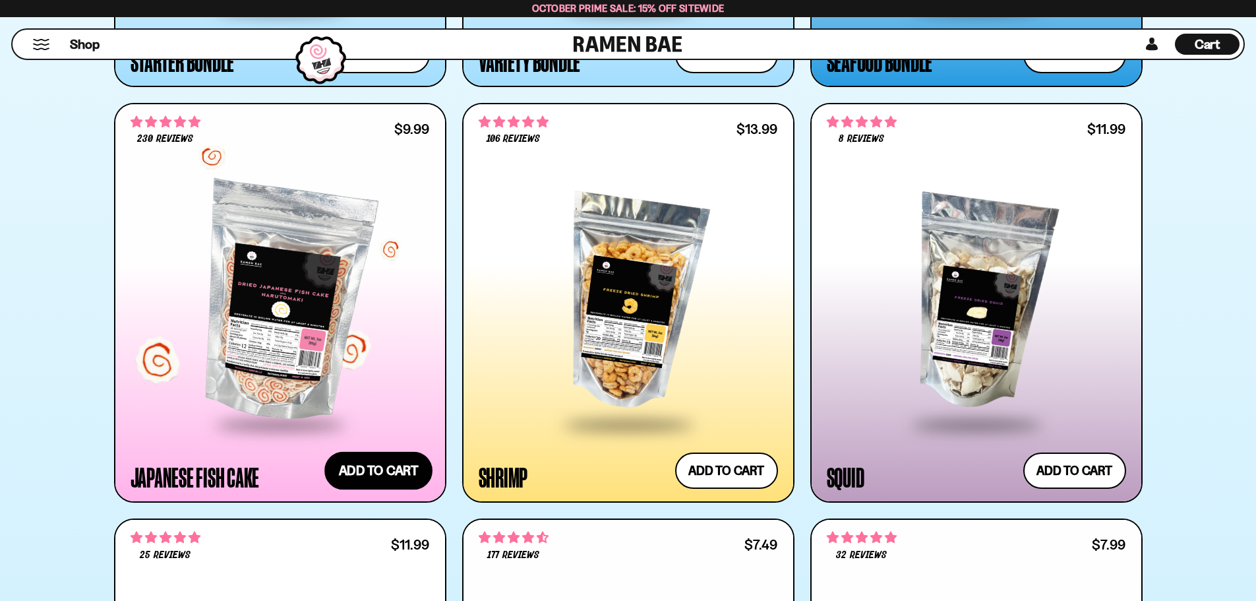
click at [365, 462] on button "Add to cart Add ― Regular price $9.99 Regular price Sale price $9.99 Unit price…" at bounding box center [378, 471] width 108 height 38
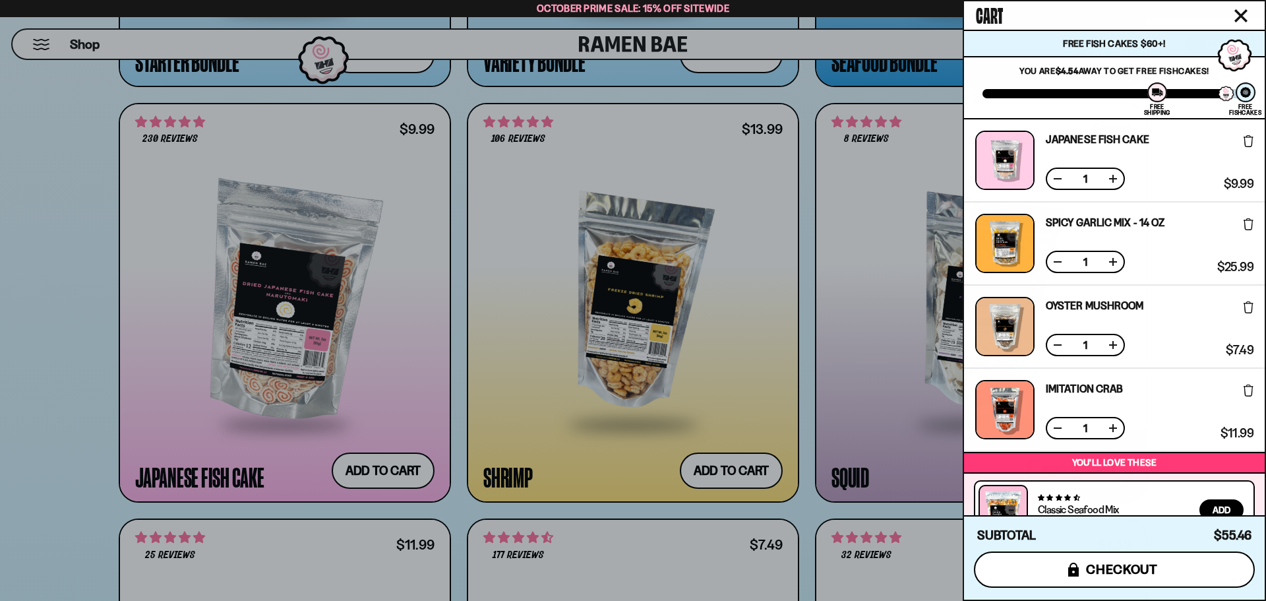
click at [1144, 576] on span "checkout" at bounding box center [1122, 569] width 72 height 15
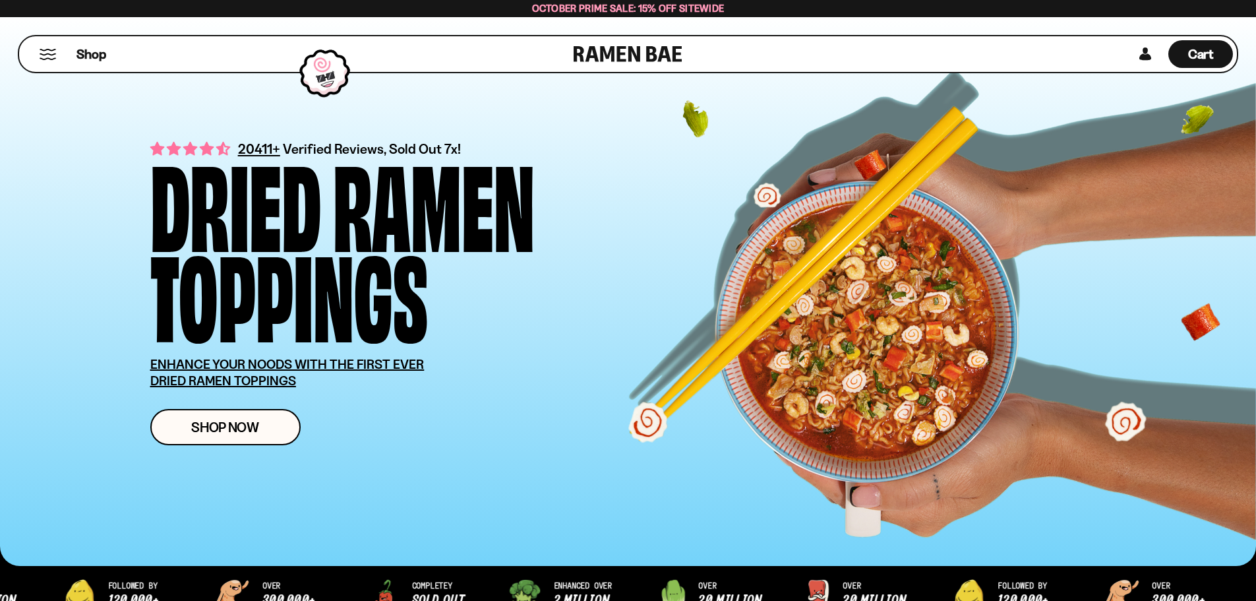
click at [682, 11] on span "October Prime Sale: 15% off Sitewide" at bounding box center [628, 8] width 193 height 13
click at [1214, 55] on div "Cart D0381C2F-513E-4F90-8A41-6F0A75DCBAAA" at bounding box center [1200, 54] width 65 height 28
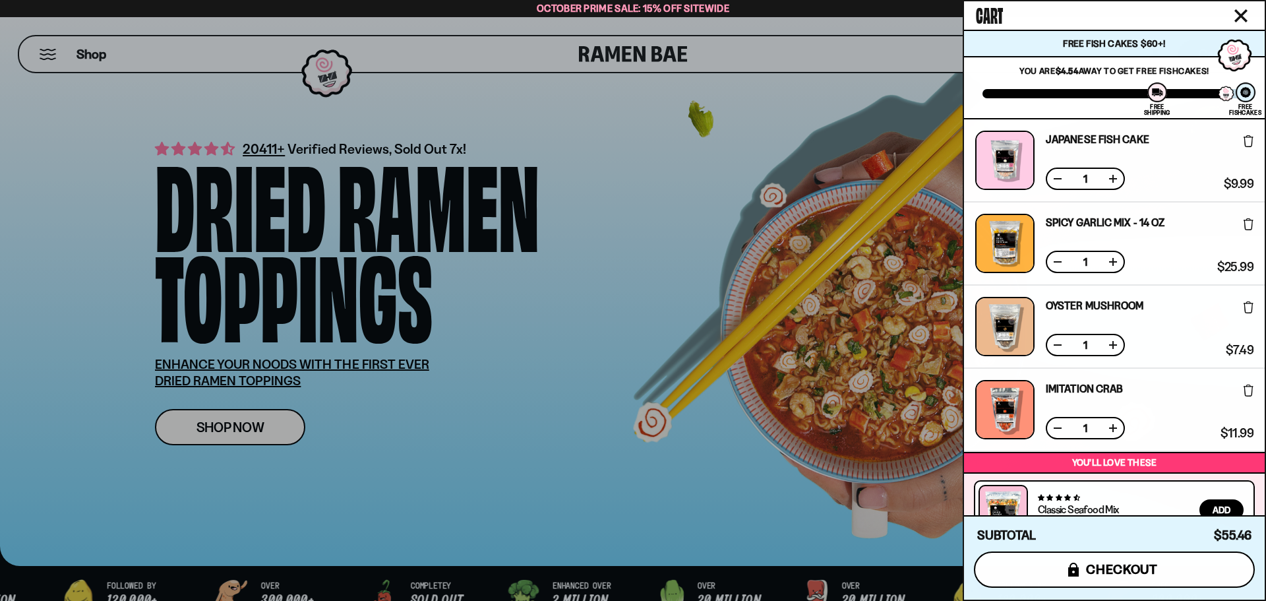
click at [1106, 560] on button "icons8-lock checkout" at bounding box center [1114, 569] width 281 height 36
